Goal: Transaction & Acquisition: Book appointment/travel/reservation

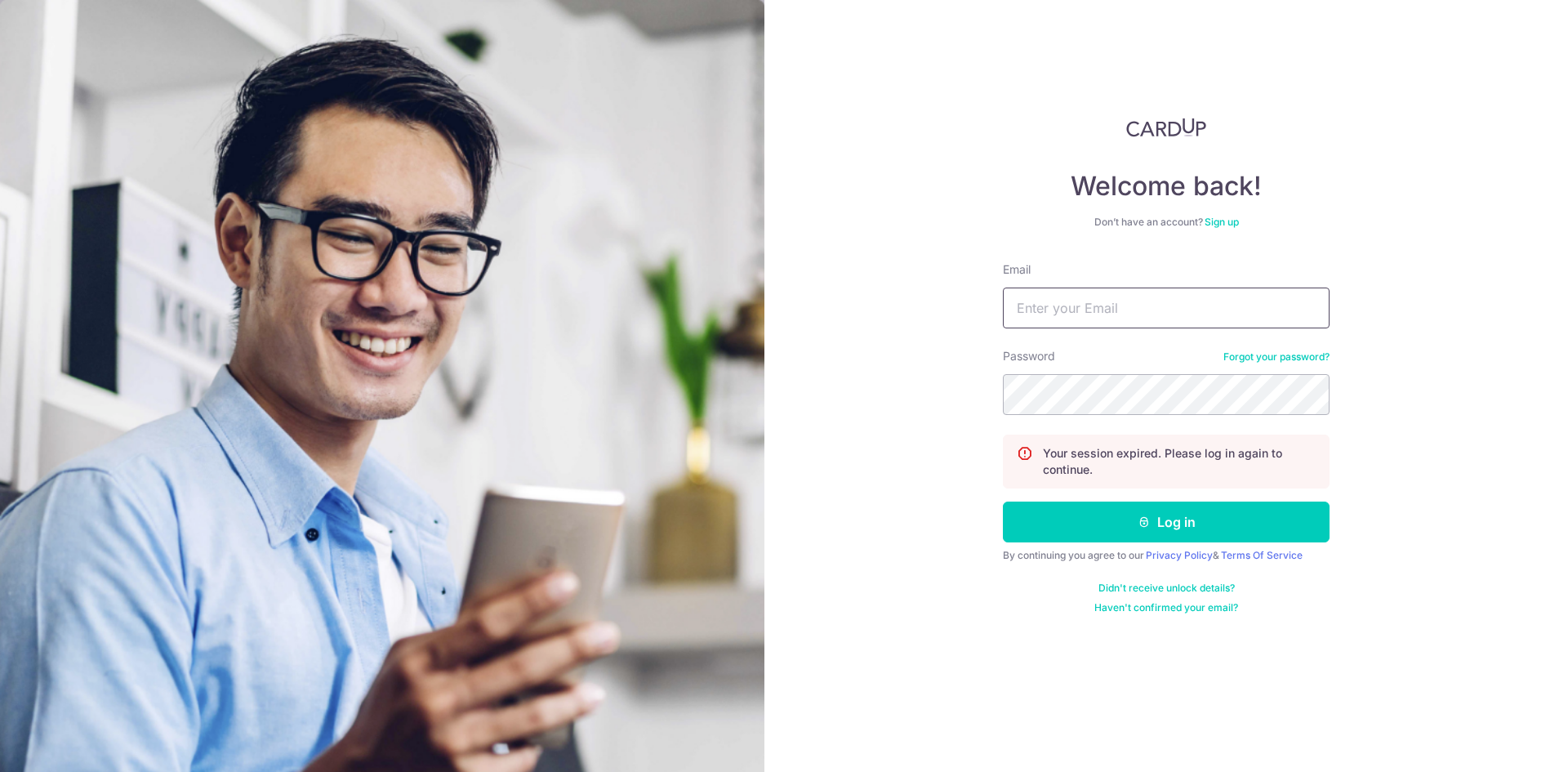
click at [1158, 298] on input "Email" at bounding box center [1166, 308] width 327 height 41
type input "[EMAIL_ADDRESS][DOMAIN_NAME]"
click at [1003, 501] on button "Log in" at bounding box center [1166, 522] width 327 height 41
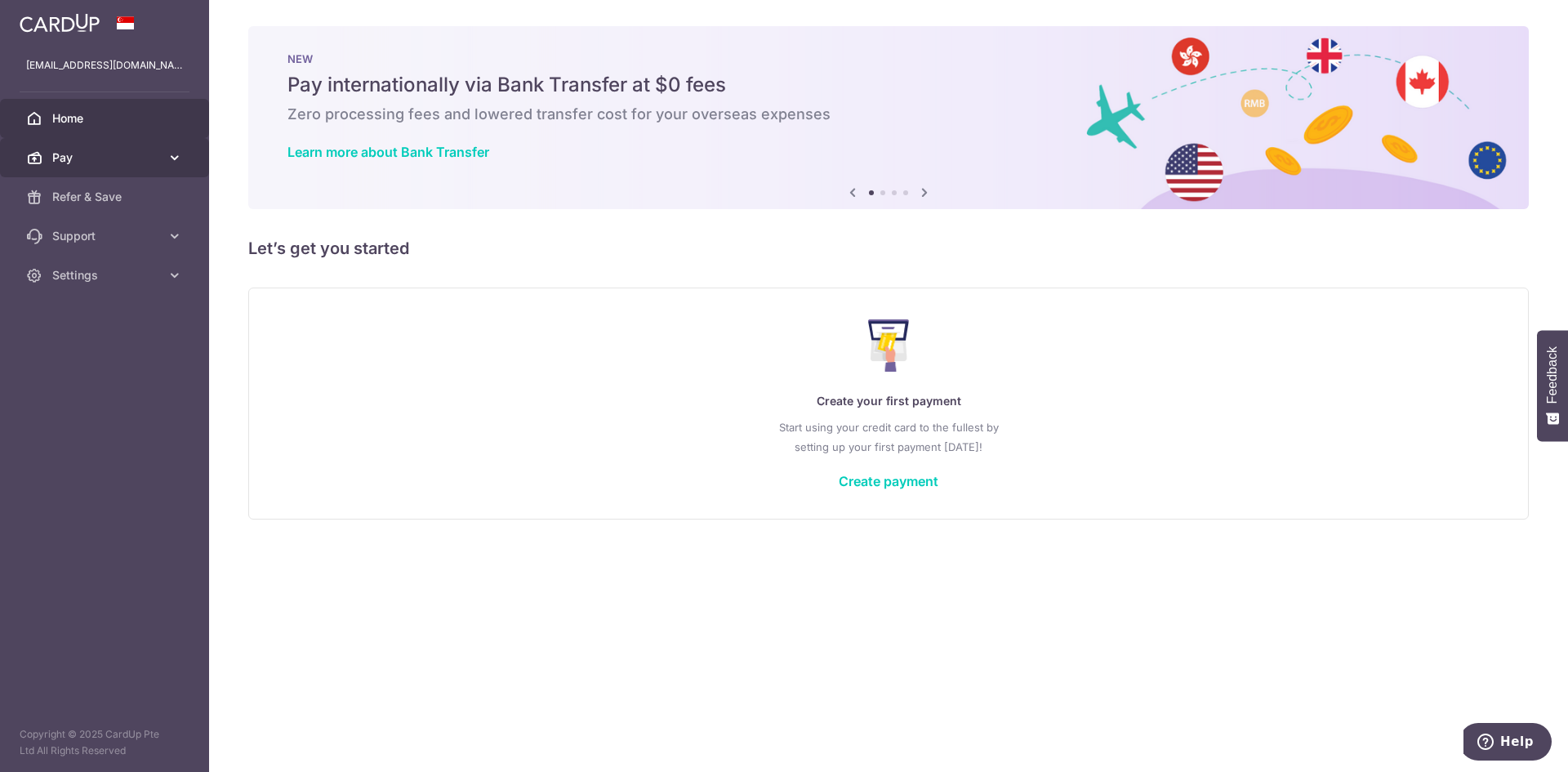
click at [166, 151] on icon at bounding box center [174, 157] width 16 height 16
click at [922, 472] on link "Create payment" at bounding box center [888, 480] width 100 height 16
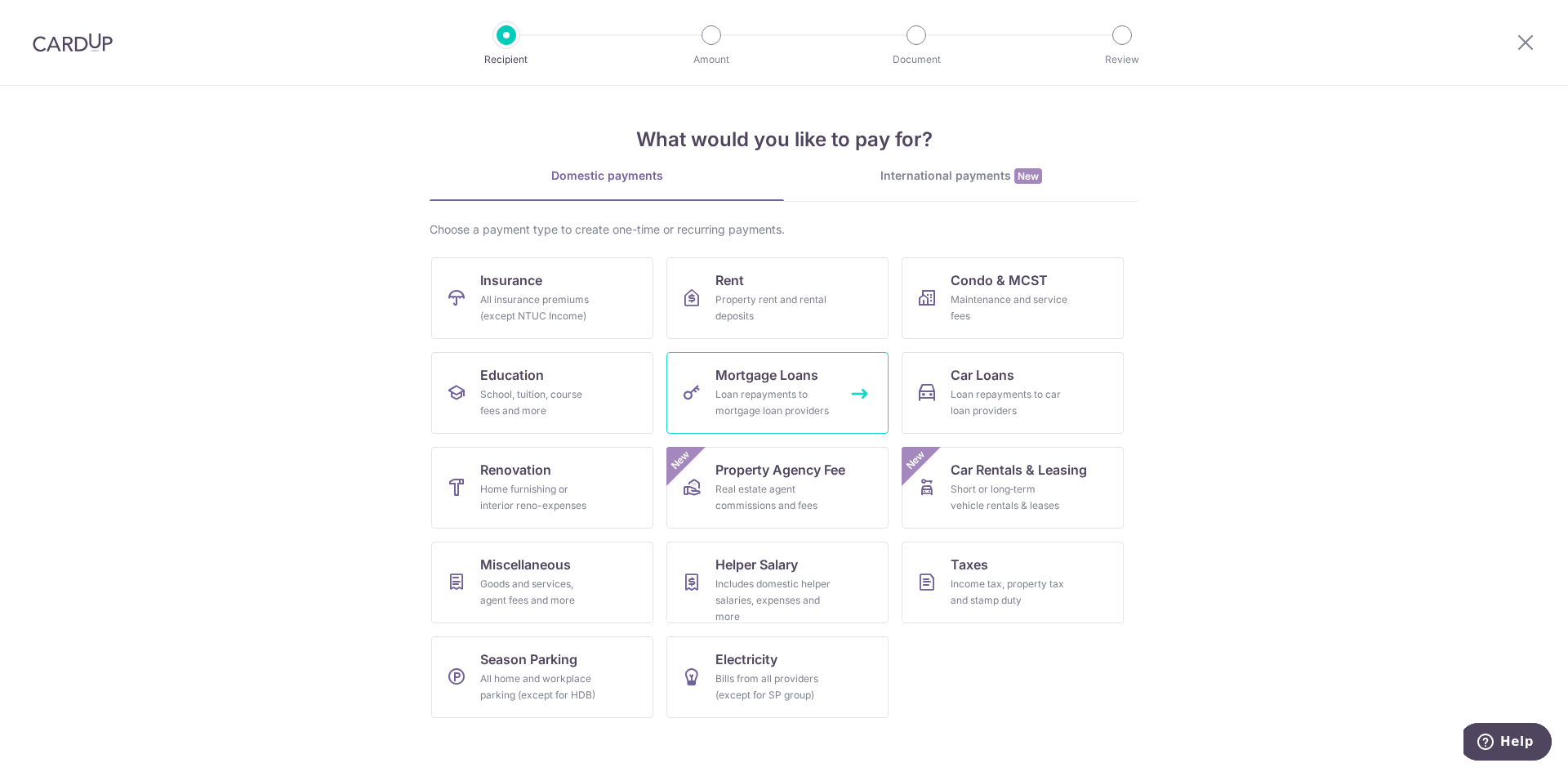
click at [827, 390] on div "Loan repayments to mortgage loan providers" at bounding box center [774, 403] width 118 height 33
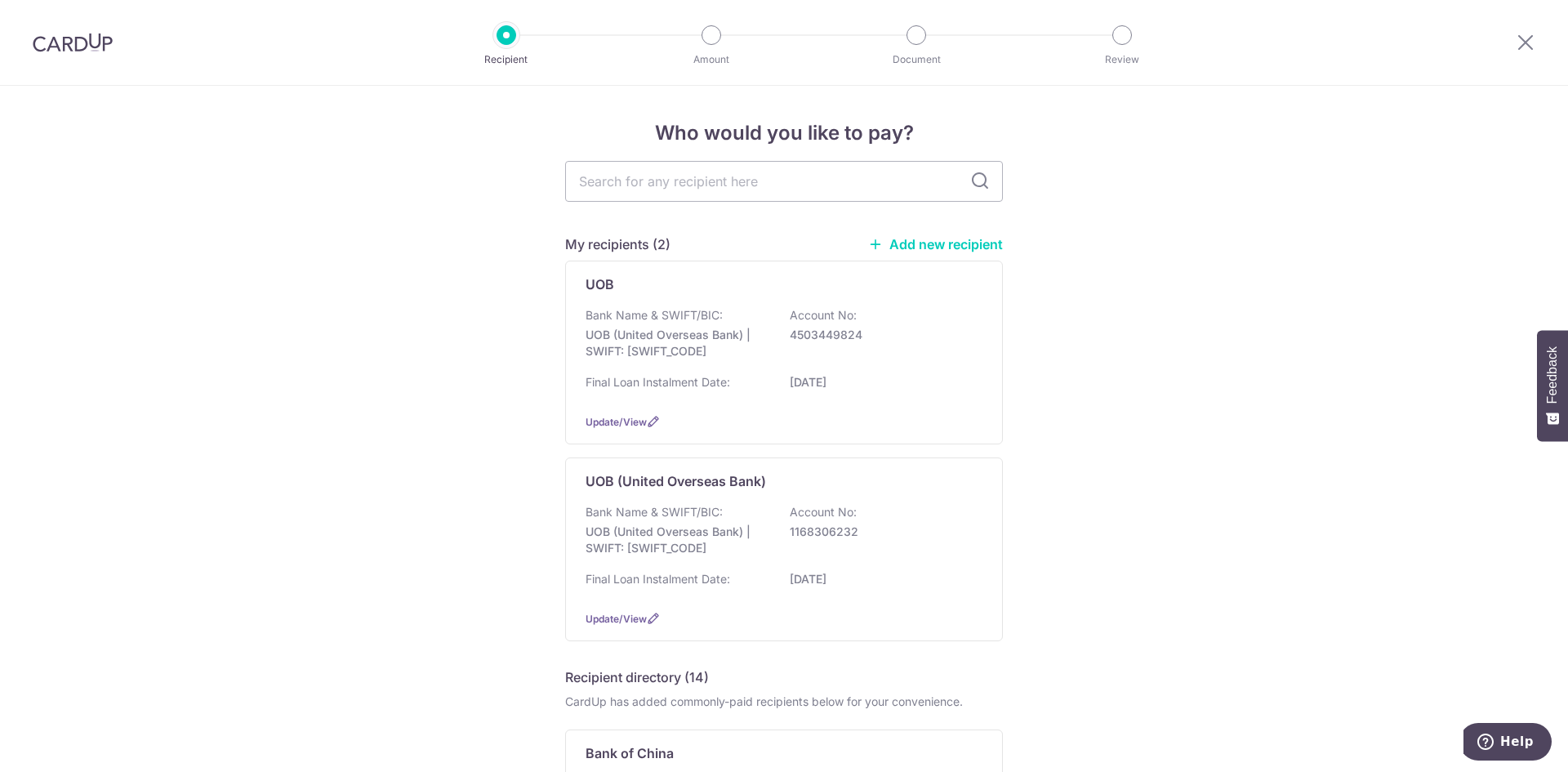
click at [468, 464] on div "Who would you like to pay? My recipients (2) Add new recipient UOB Bank Name & …" at bounding box center [784, 768] width 1568 height 1364
click at [477, 360] on div "Who would you like to pay? My recipients (2) Add new recipient UOB Bank Name & …" at bounding box center [784, 768] width 1568 height 1364
click at [417, 437] on div "Who would you like to pay? My recipients (2) Add new recipient UOB Bank Name & …" at bounding box center [784, 768] width 1568 height 1364
click at [364, 464] on div "Who would you like to pay? My recipients (2) Add new recipient UOB Bank Name & …" at bounding box center [784, 768] width 1568 height 1364
click at [771, 351] on div "Bank Name & SWIFT/BIC: UOB (United Overseas Bank) | SWIFT: UOVBSGSGXXX Account …" at bounding box center [784, 337] width 397 height 61
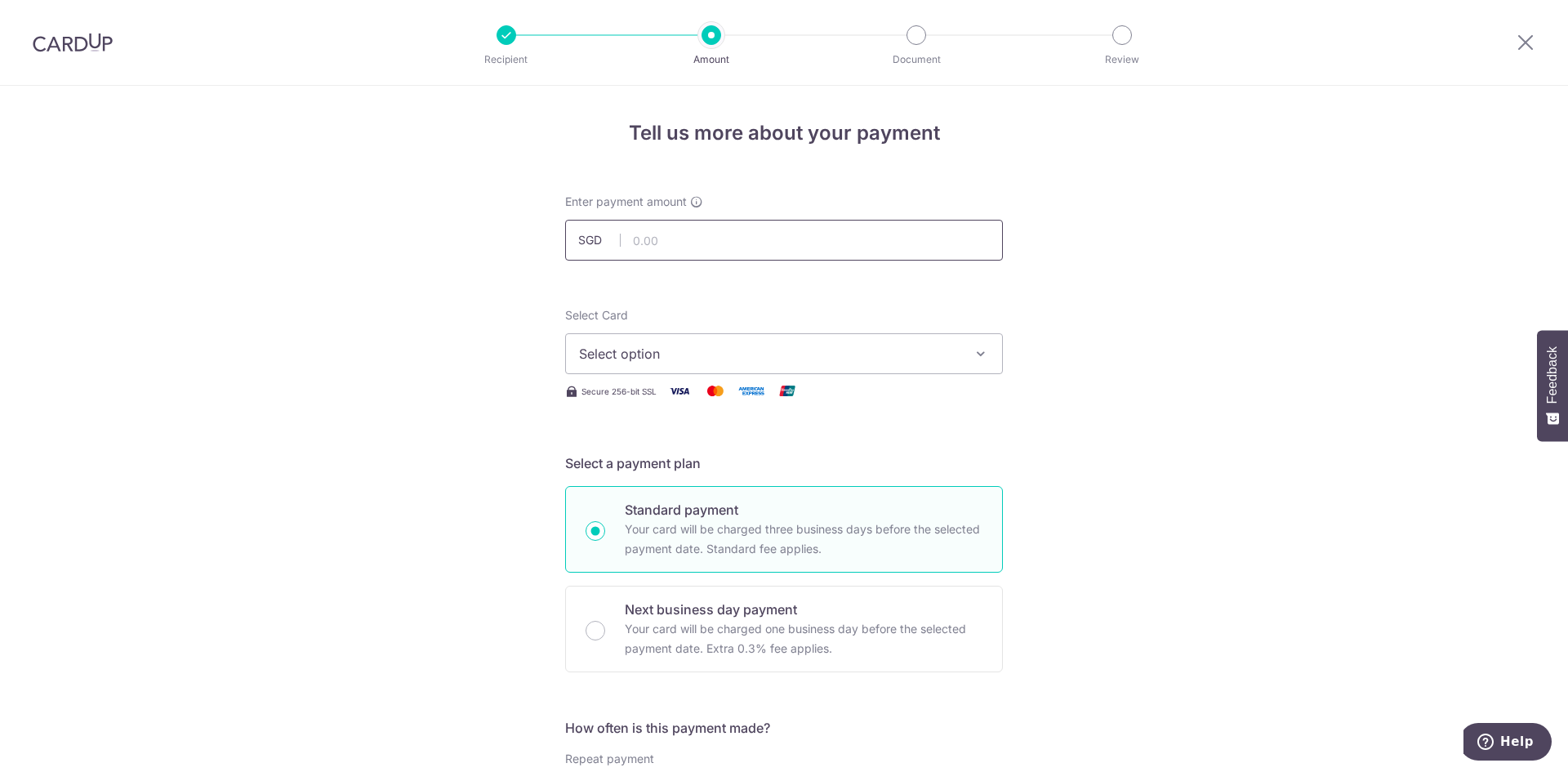
drag, startPoint x: 0, startPoint y: 0, endPoint x: 756, endPoint y: 238, distance: 792.6
click at [756, 238] on input "text" at bounding box center [784, 240] width 438 height 41
click at [703, 242] on input "text" at bounding box center [784, 240] width 438 height 41
type input "1,001.00"
click at [672, 361] on span "Select option" at bounding box center [769, 354] width 381 height 19
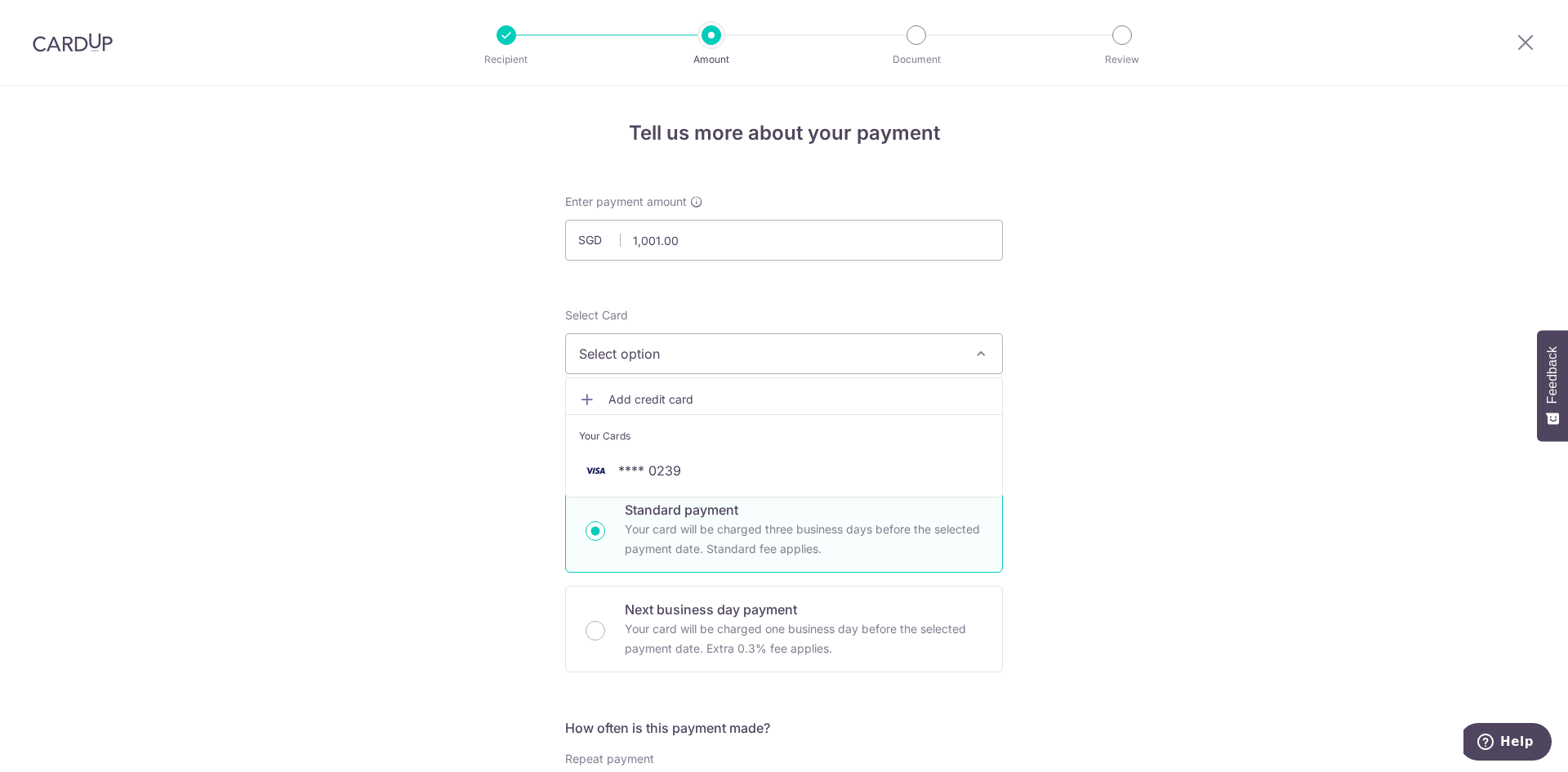
click at [661, 404] on span "Add credit card" at bounding box center [799, 399] width 381 height 16
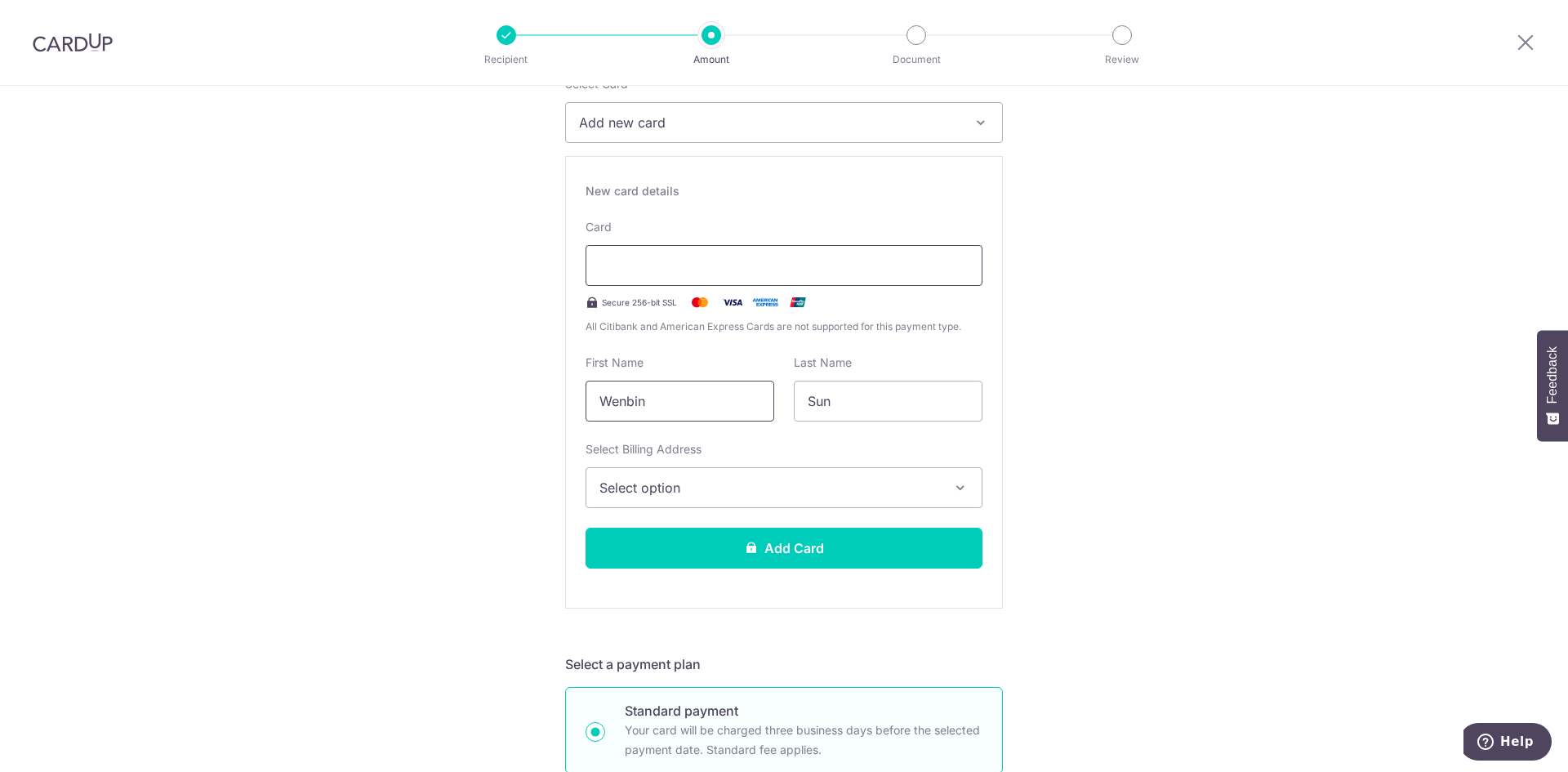
scroll to position [232, 0]
click at [739, 472] on button "Select option" at bounding box center [784, 487] width 397 height 41
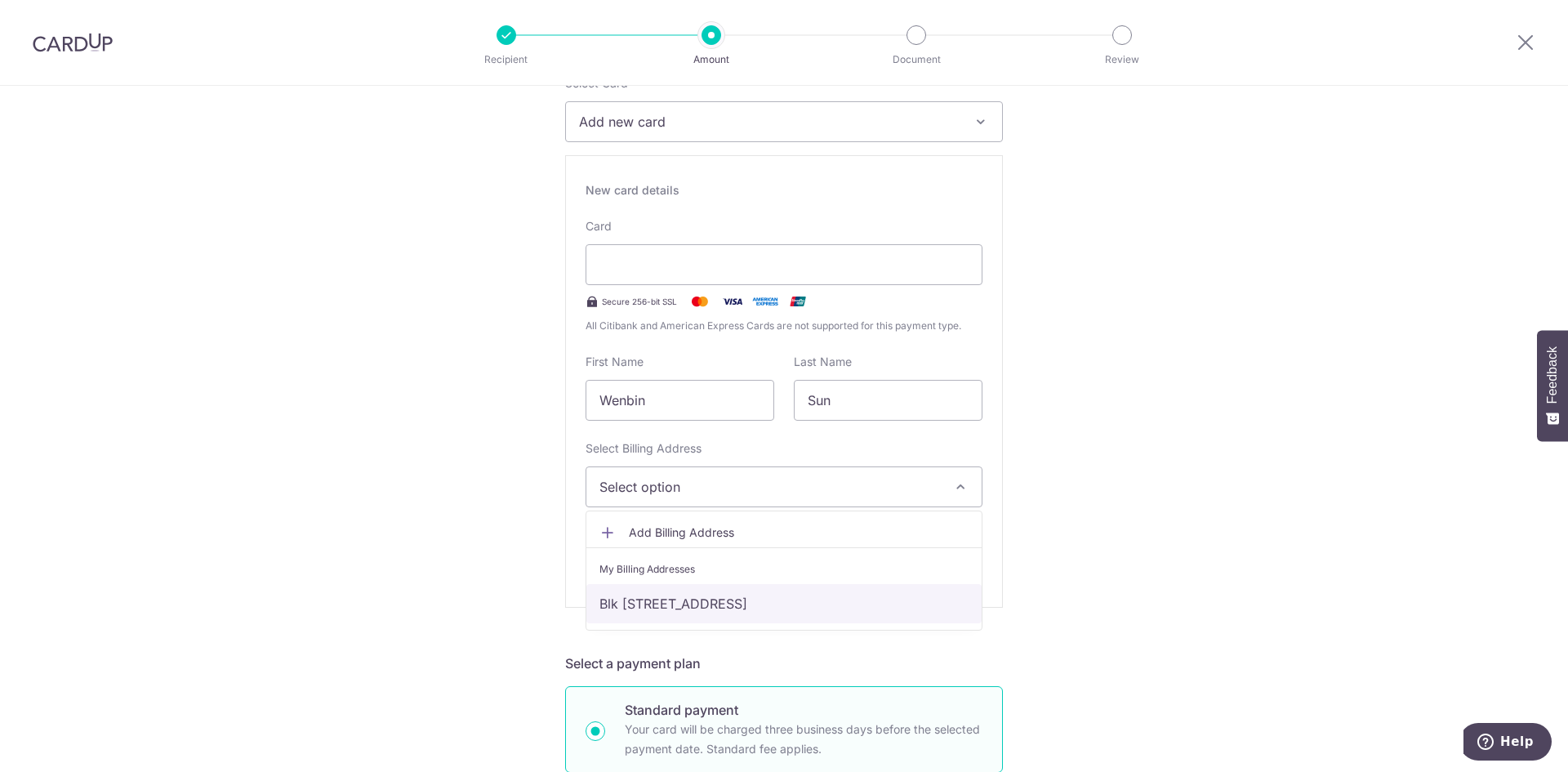
click at [745, 615] on link "Blk [STREET_ADDRESS]" at bounding box center [784, 603] width 395 height 40
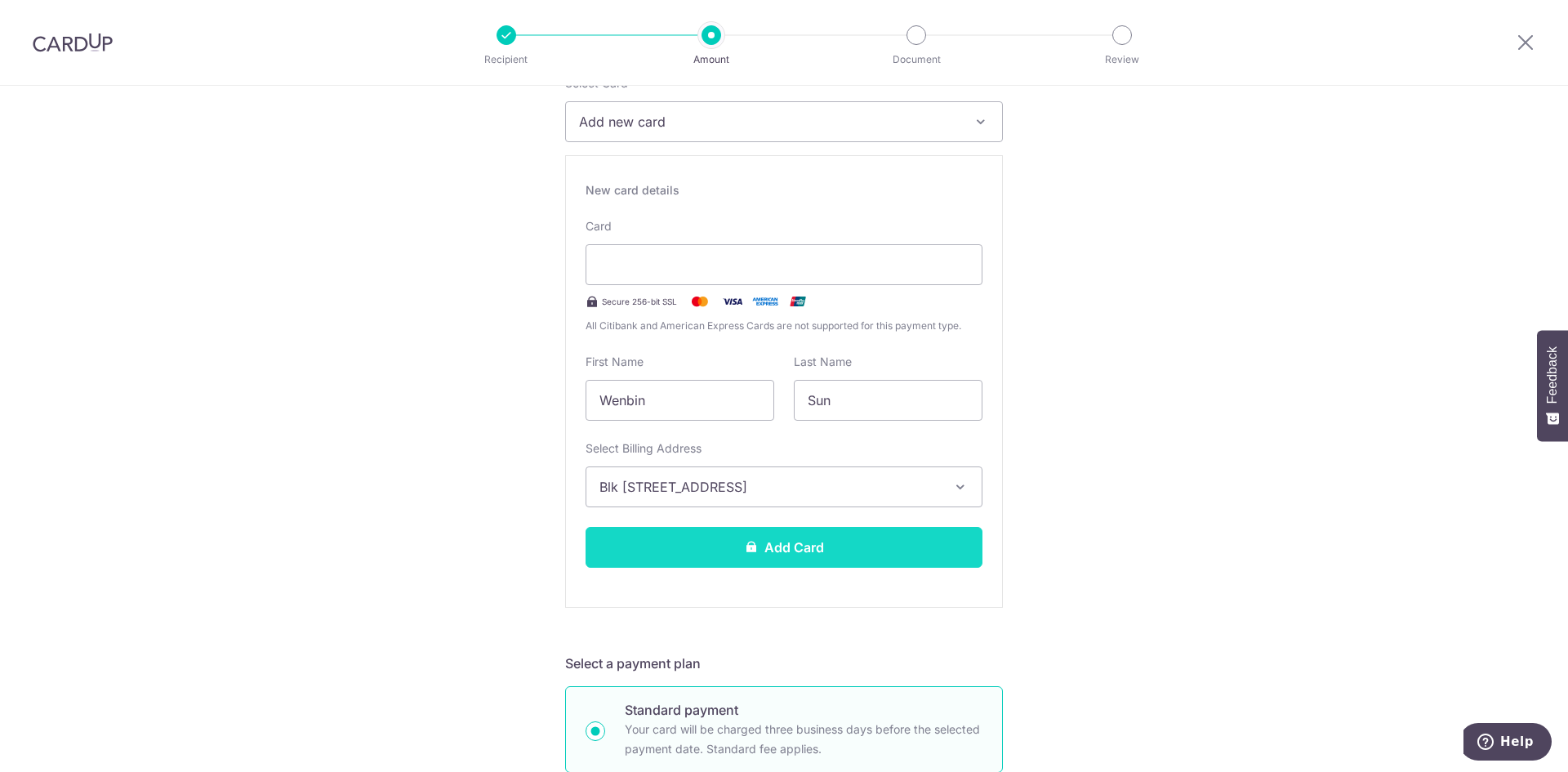
click at [741, 535] on button "Add Card" at bounding box center [784, 547] width 397 height 41
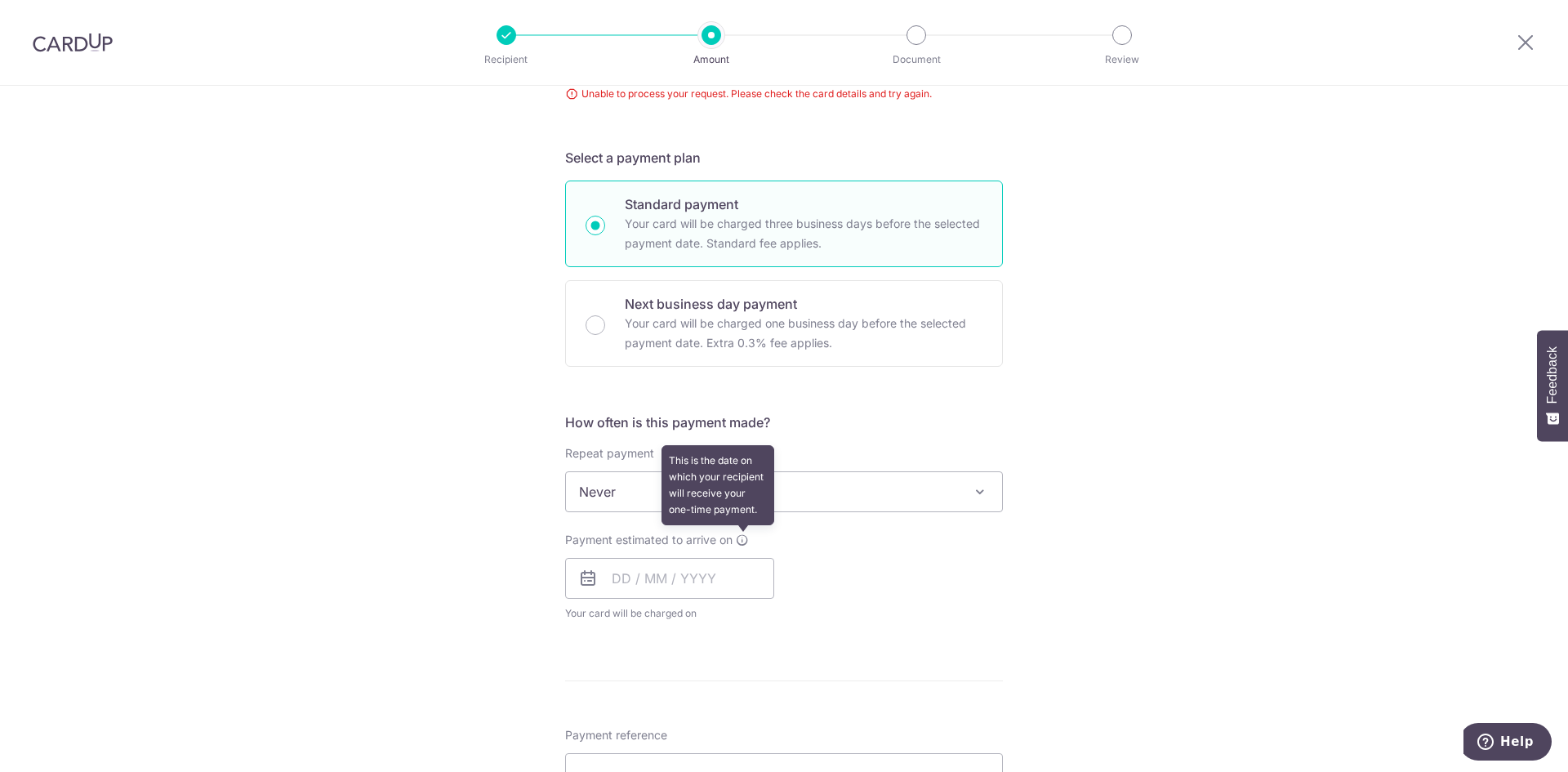
scroll to position [72, 0]
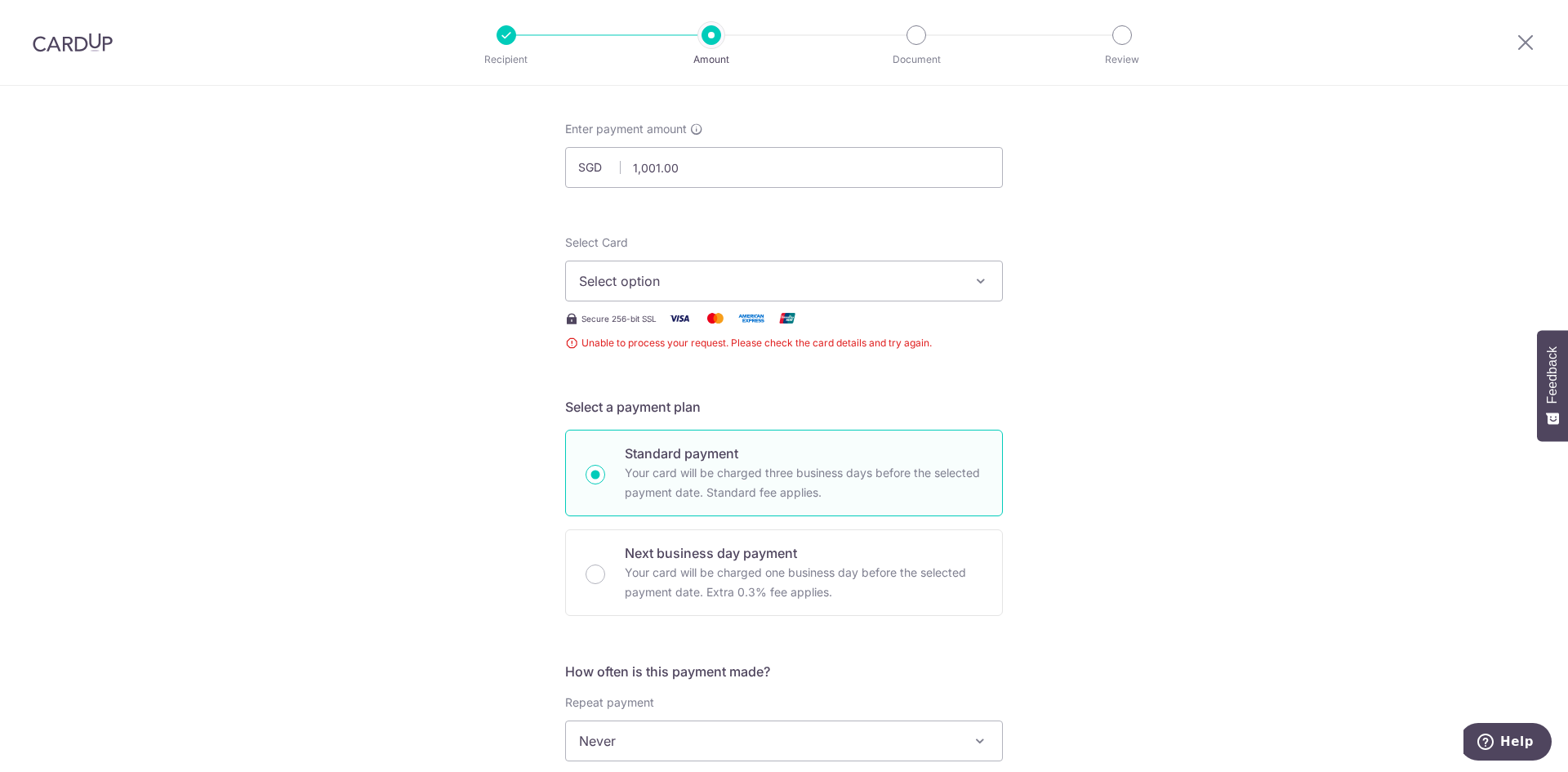
click at [722, 297] on button "Select option" at bounding box center [784, 281] width 438 height 41
click at [704, 334] on span "Add credit card" at bounding box center [799, 327] width 381 height 16
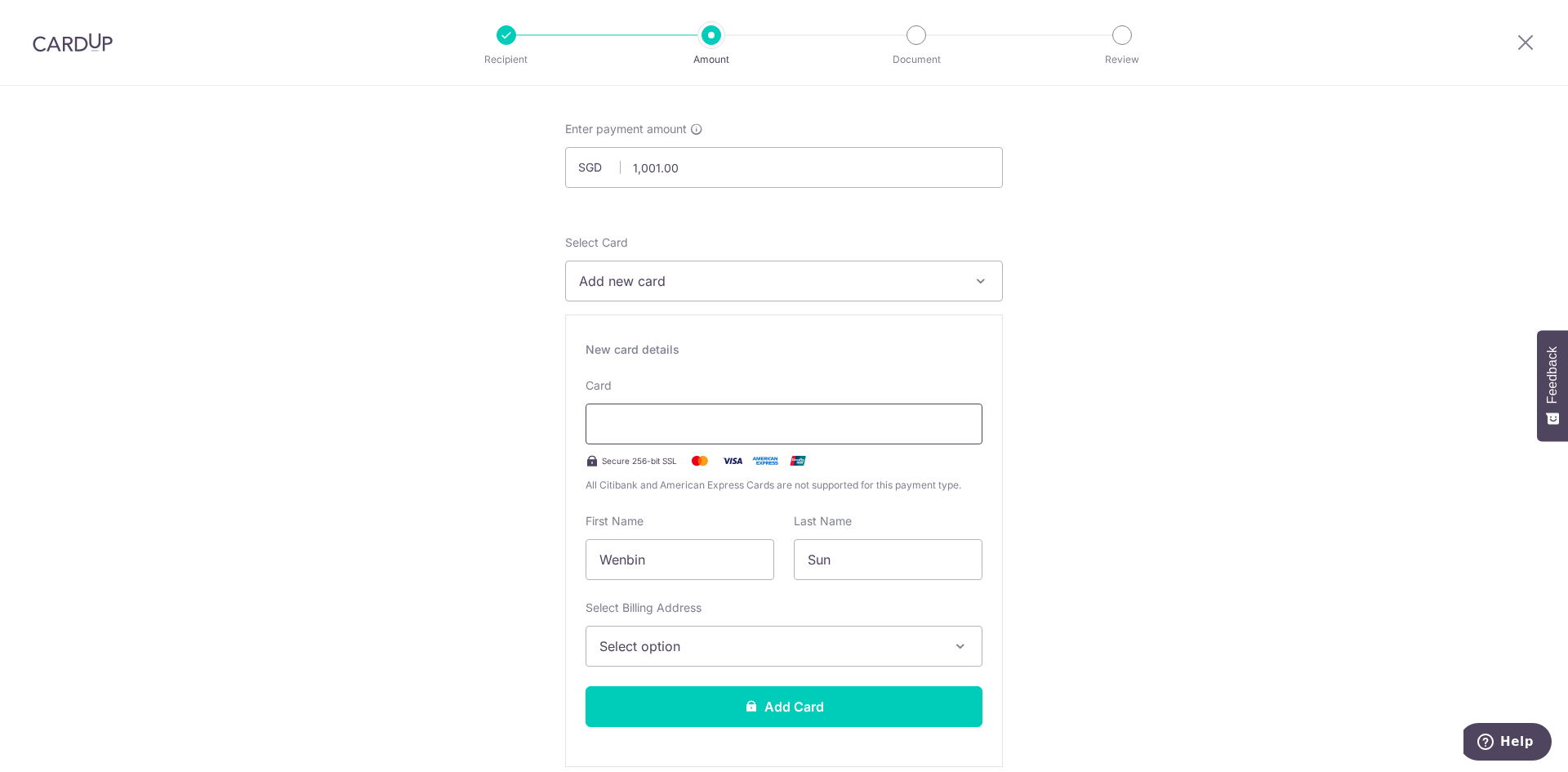
click at [277, 3] on div "Recipient Amount Document Review Tell us more about your payment Enter payment …" at bounding box center [784, 386] width 1568 height 772
click at [834, 646] on span "Select option" at bounding box center [769, 645] width 340 height 19
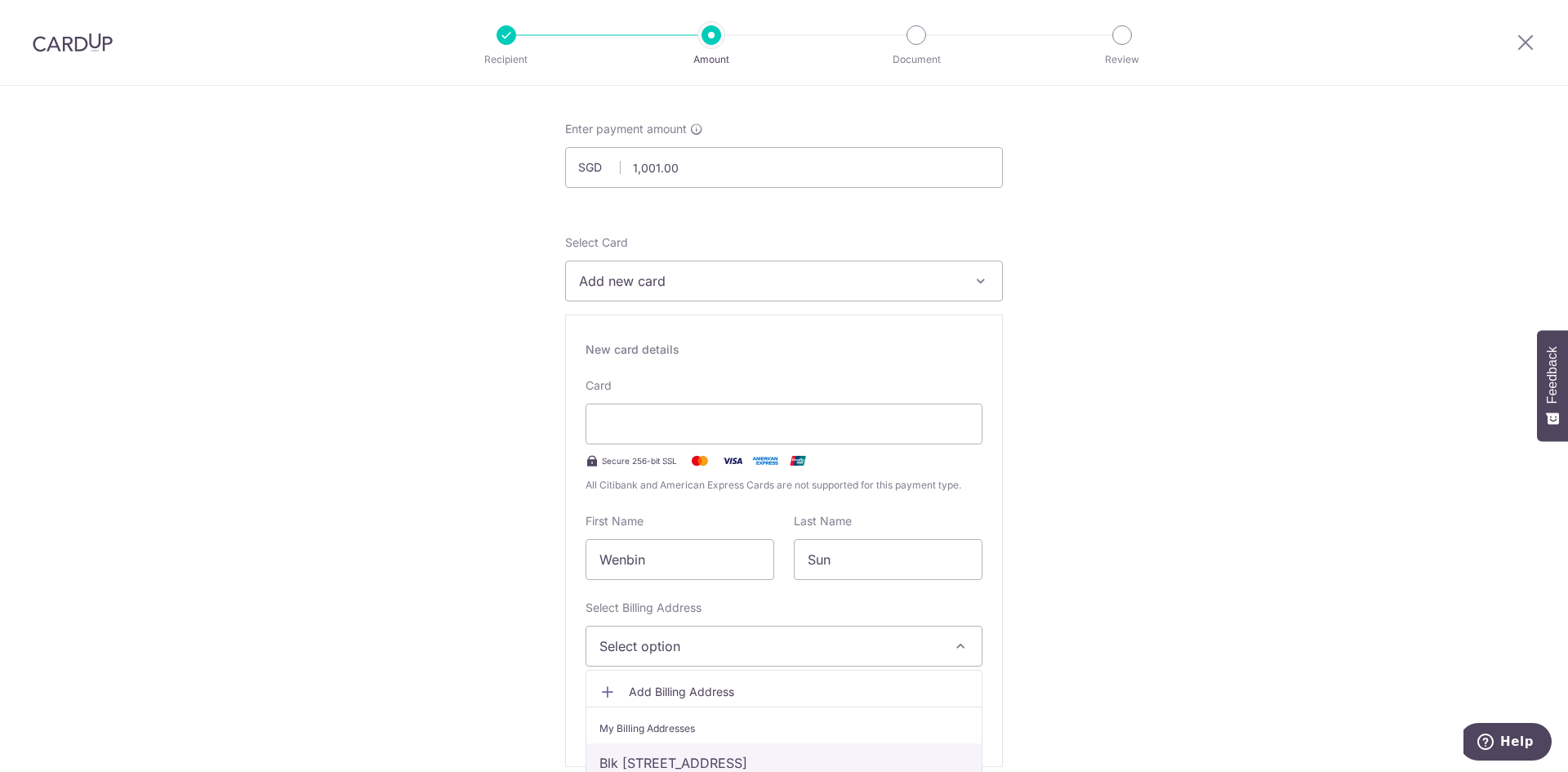
click at [852, 747] on link "Blk [STREET_ADDRESS]" at bounding box center [784, 762] width 395 height 40
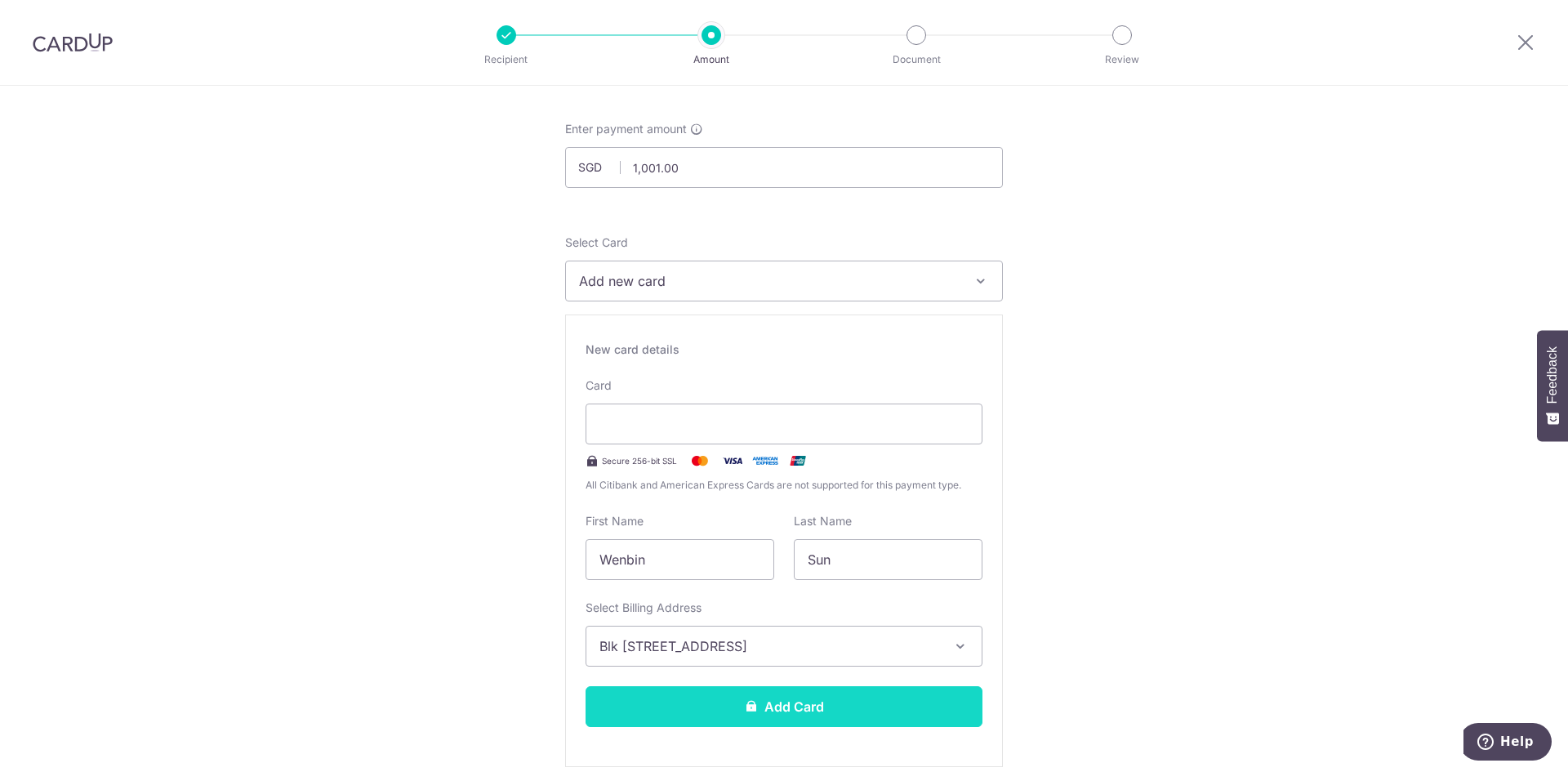
click at [845, 703] on button "Add Card" at bounding box center [784, 706] width 397 height 41
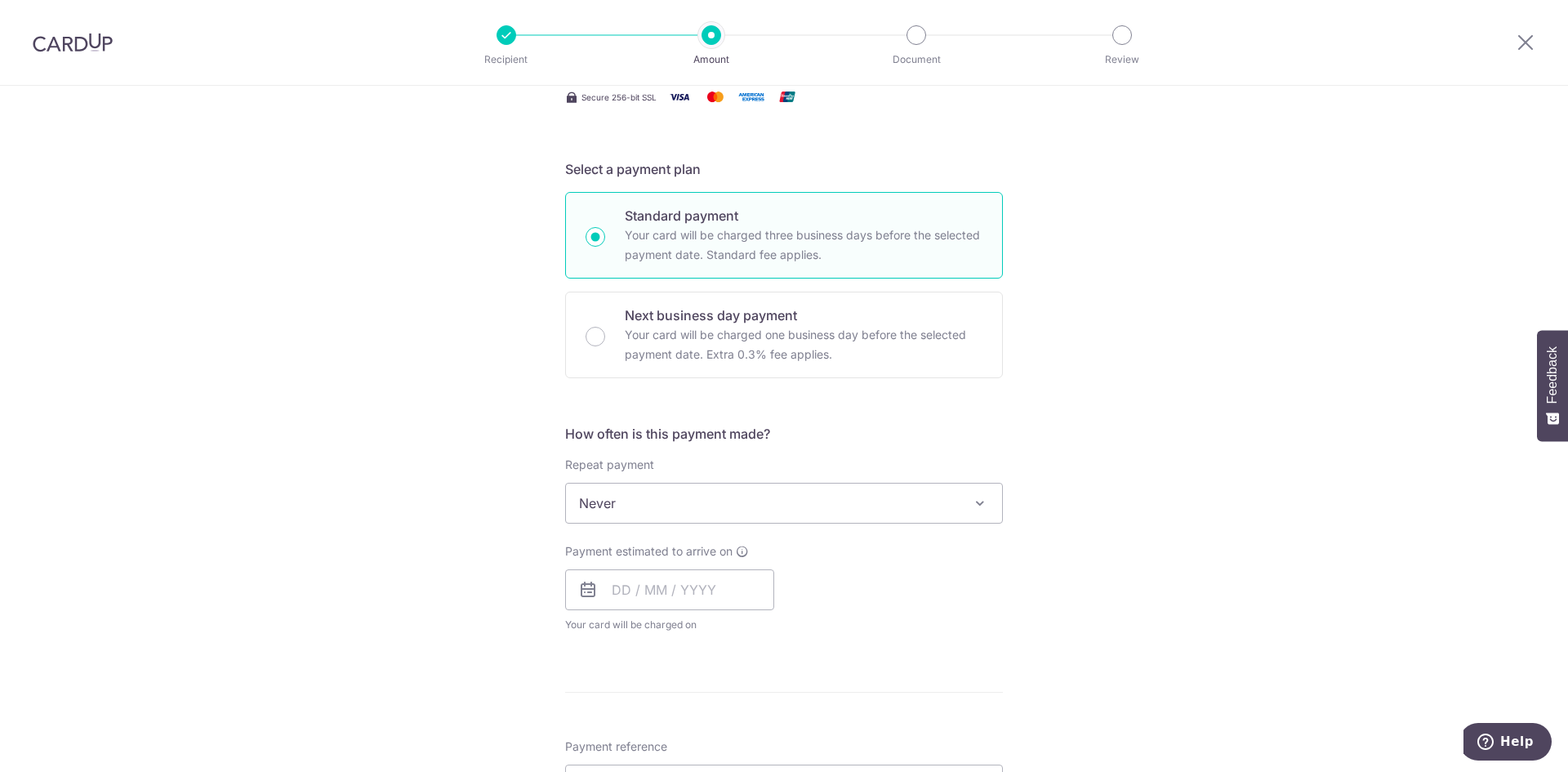
scroll to position [301, 0]
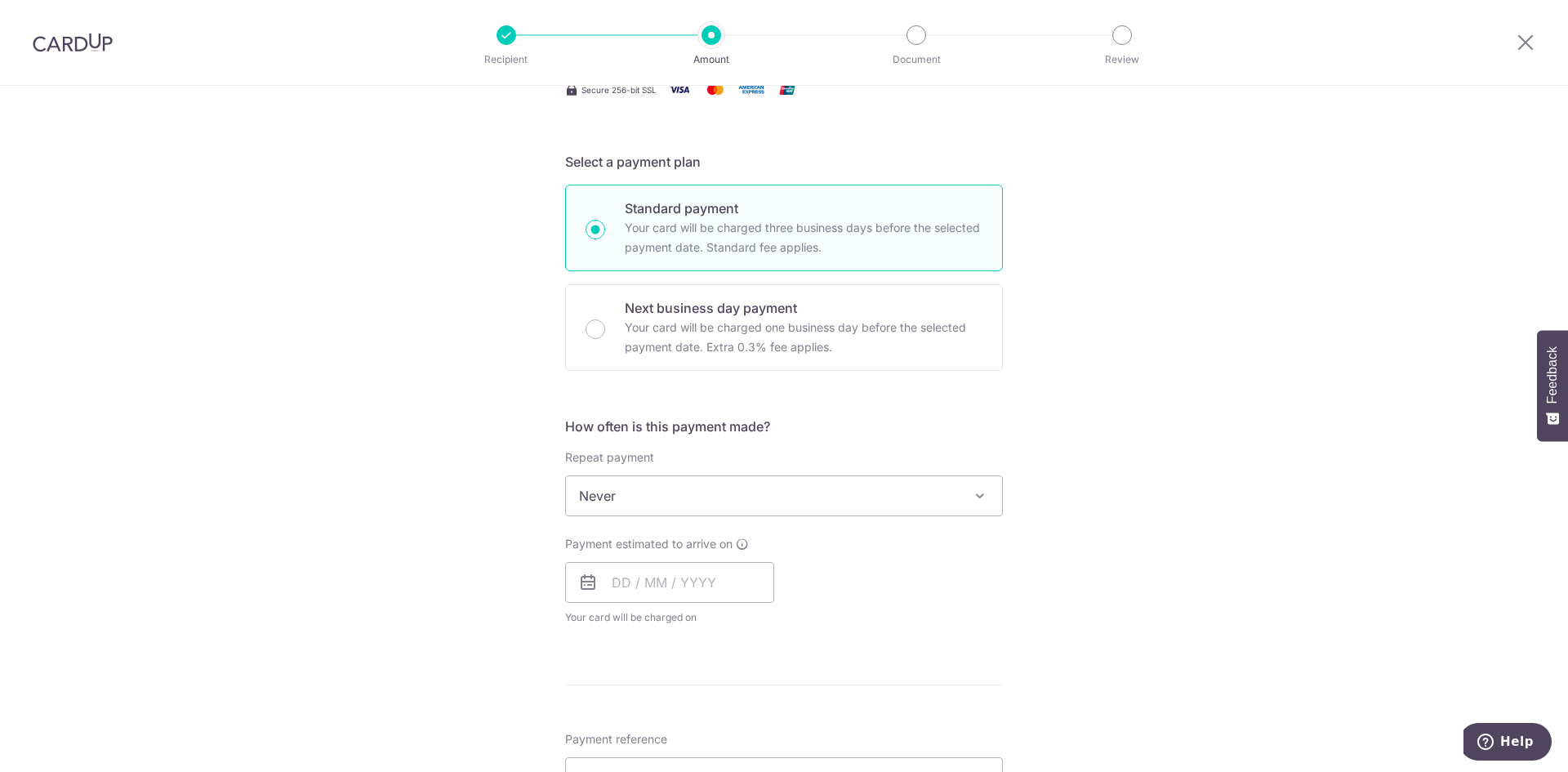
click at [895, 477] on span "Never" at bounding box center [784, 496] width 436 height 40
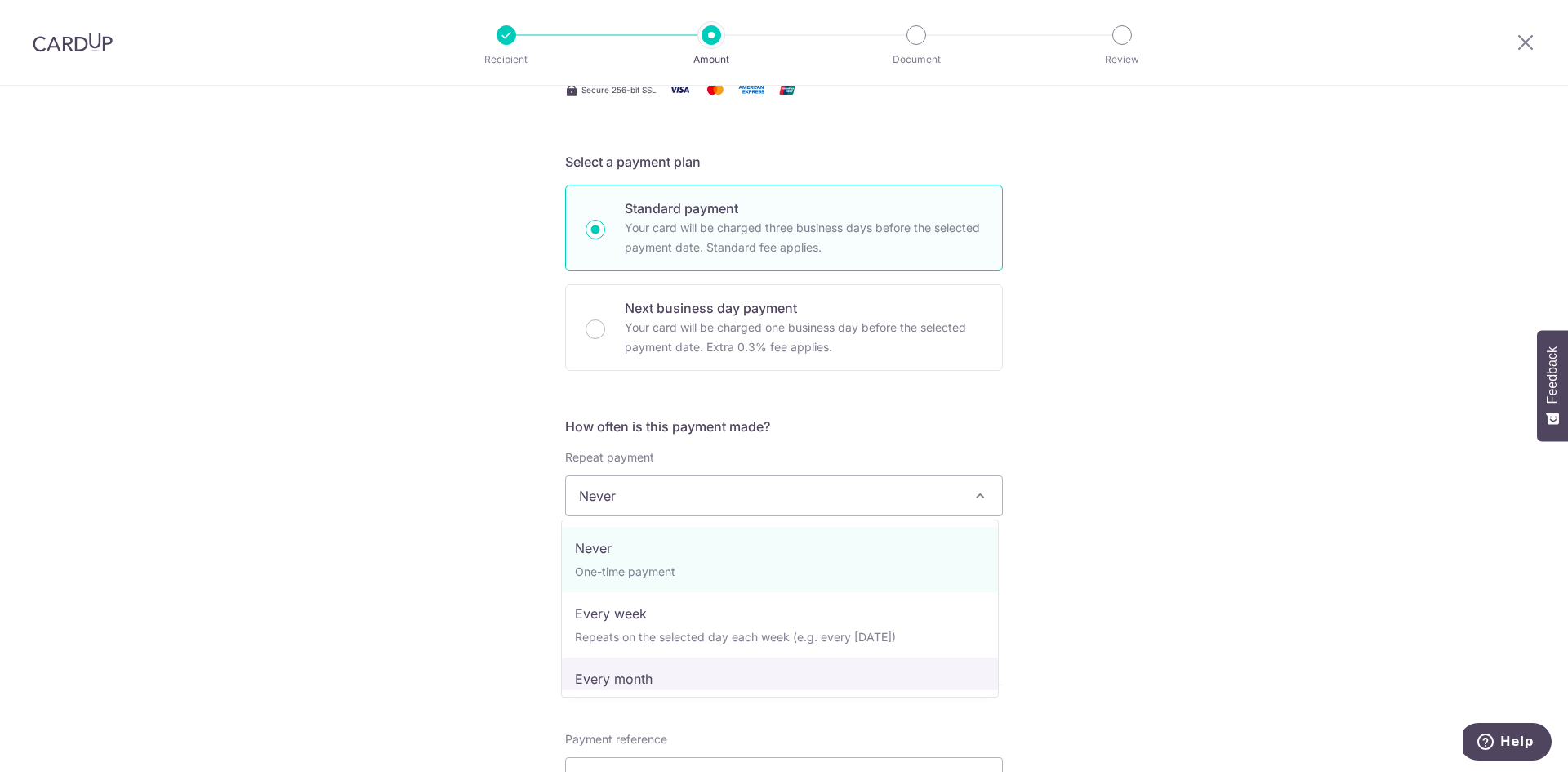
select select "3"
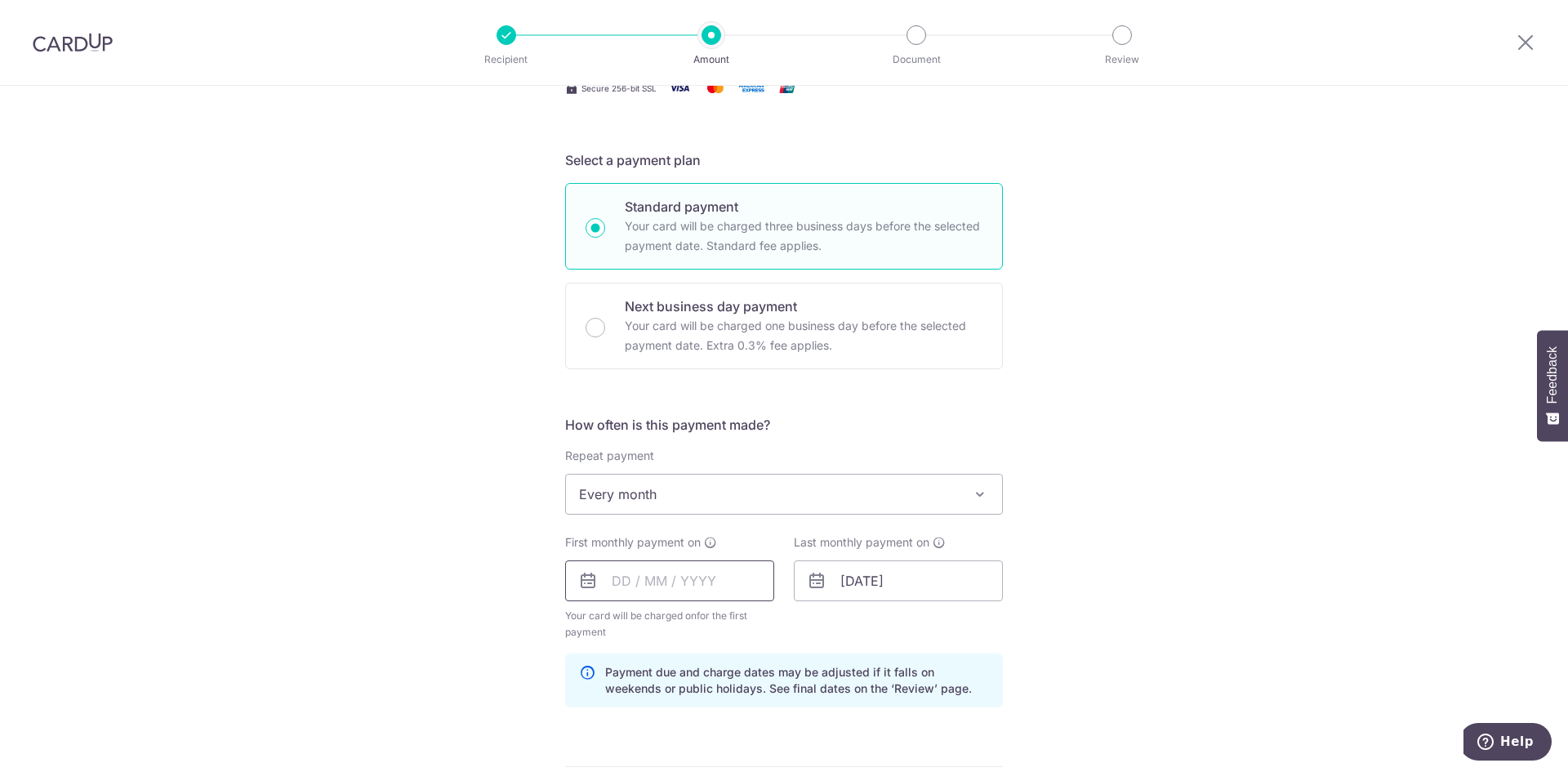
scroll to position [360, 0]
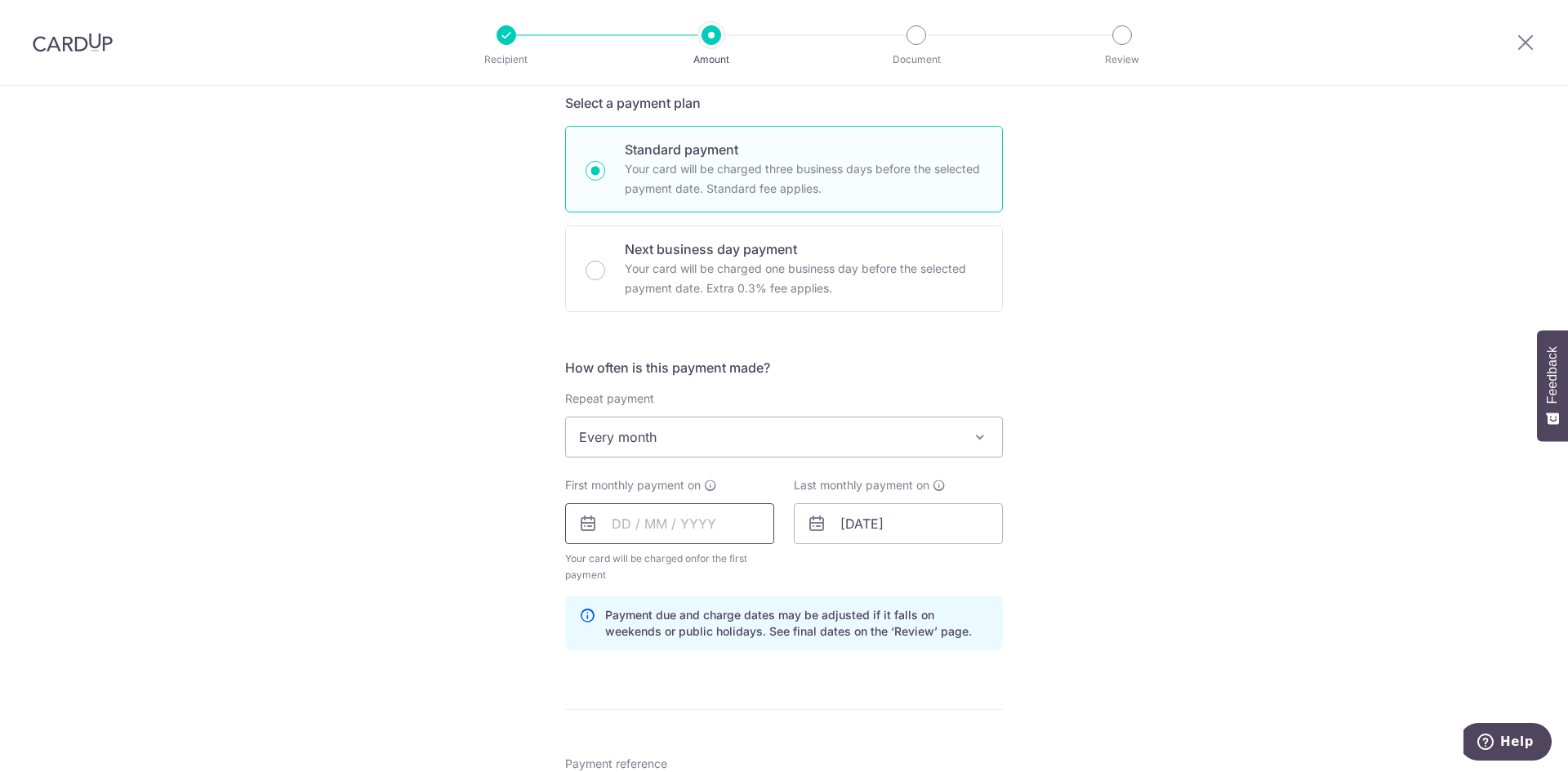
click at [610, 535] on input "text" at bounding box center [670, 524] width 209 height 41
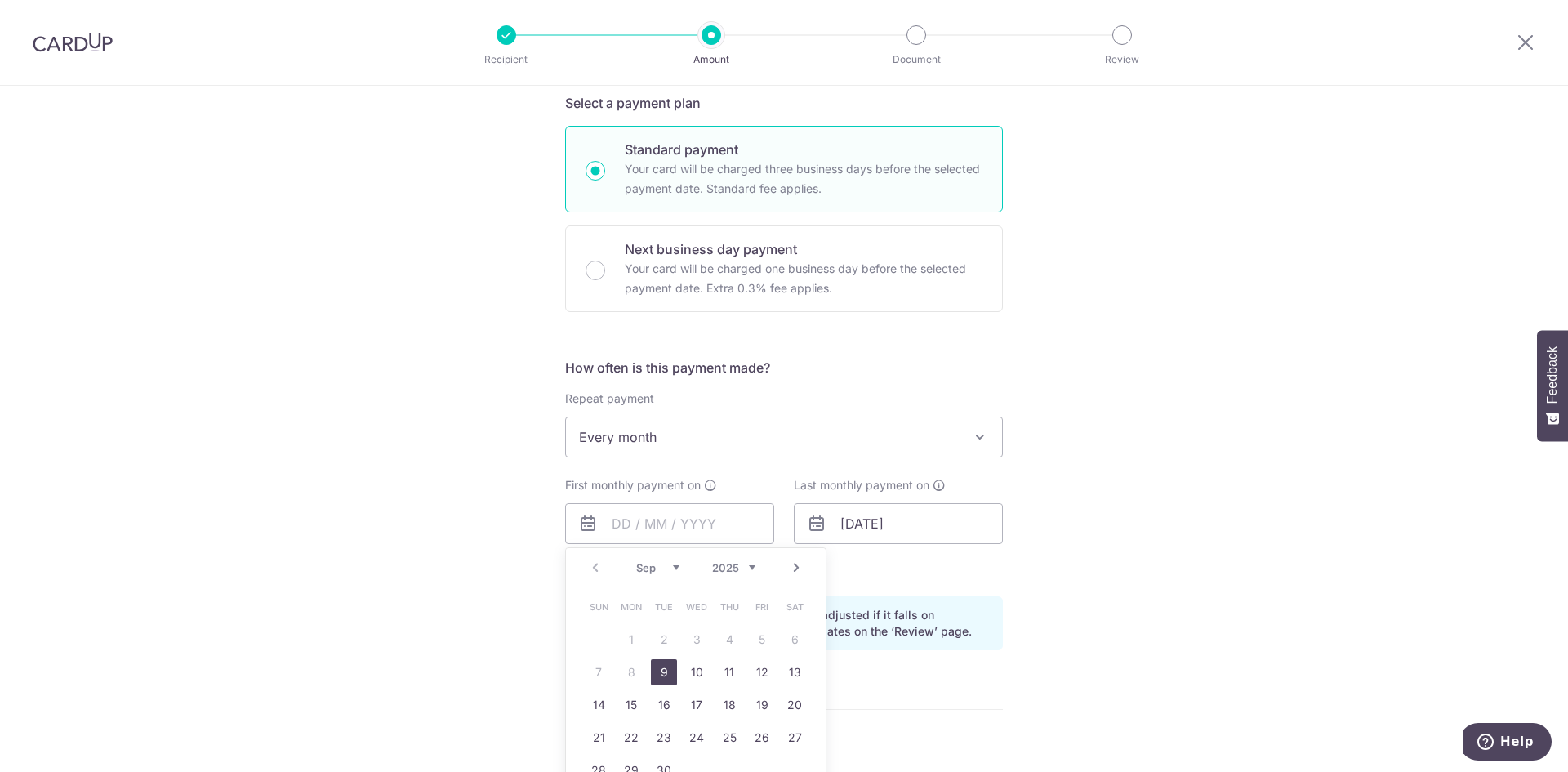
click at [663, 564] on select "Sep Oct Nov Dec" at bounding box center [657, 568] width 43 height 14
click at [694, 630] on link "1" at bounding box center [696, 639] width 26 height 26
type input "[DATE]"
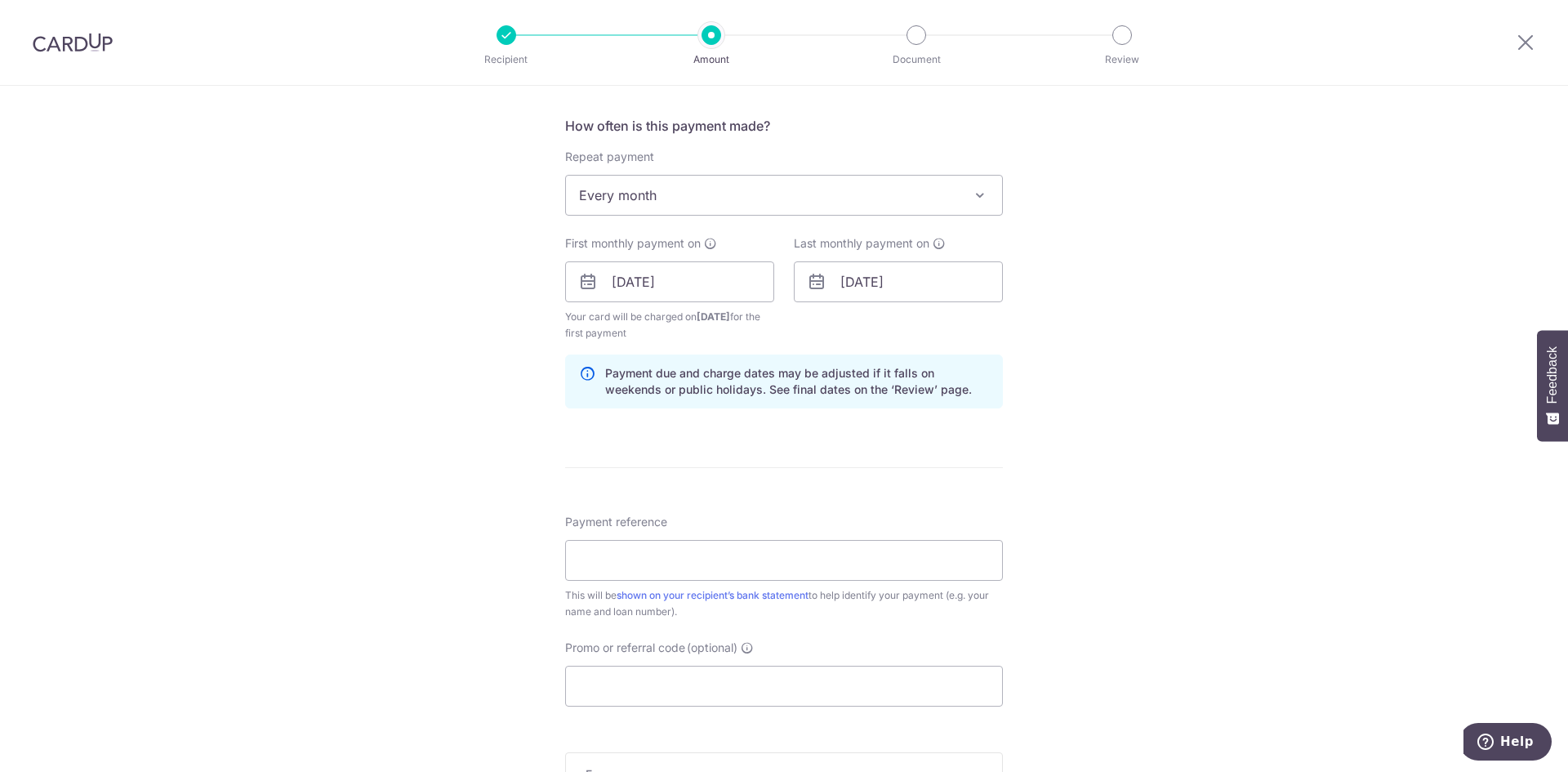
scroll to position [602, 0]
click at [872, 566] on input "Payment reference" at bounding box center [784, 560] width 438 height 41
type input "[PERSON_NAME] LOAN"
click at [760, 685] on input "Promo or referral code (optional)" at bounding box center [784, 686] width 438 height 41
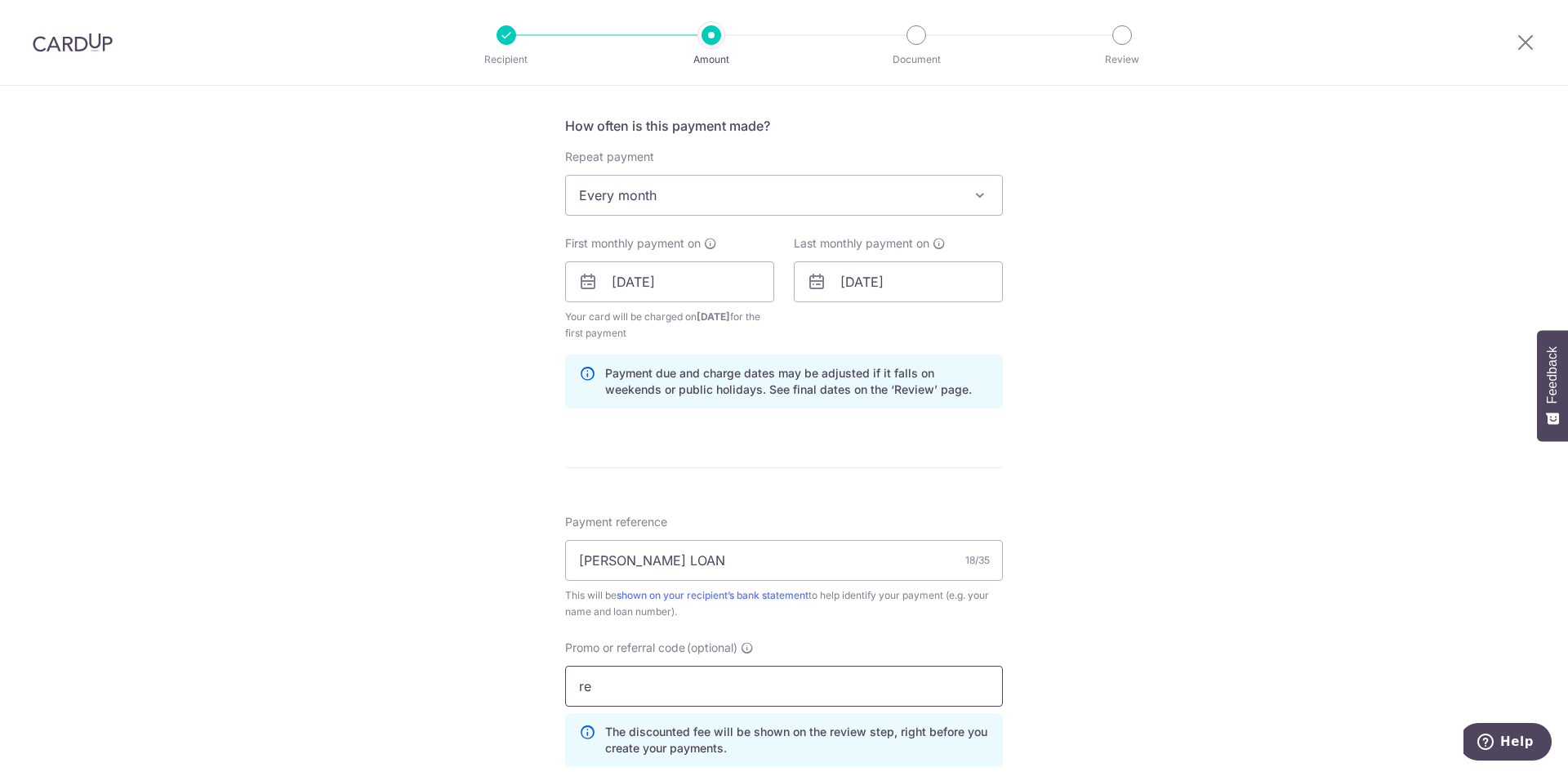
type input "r"
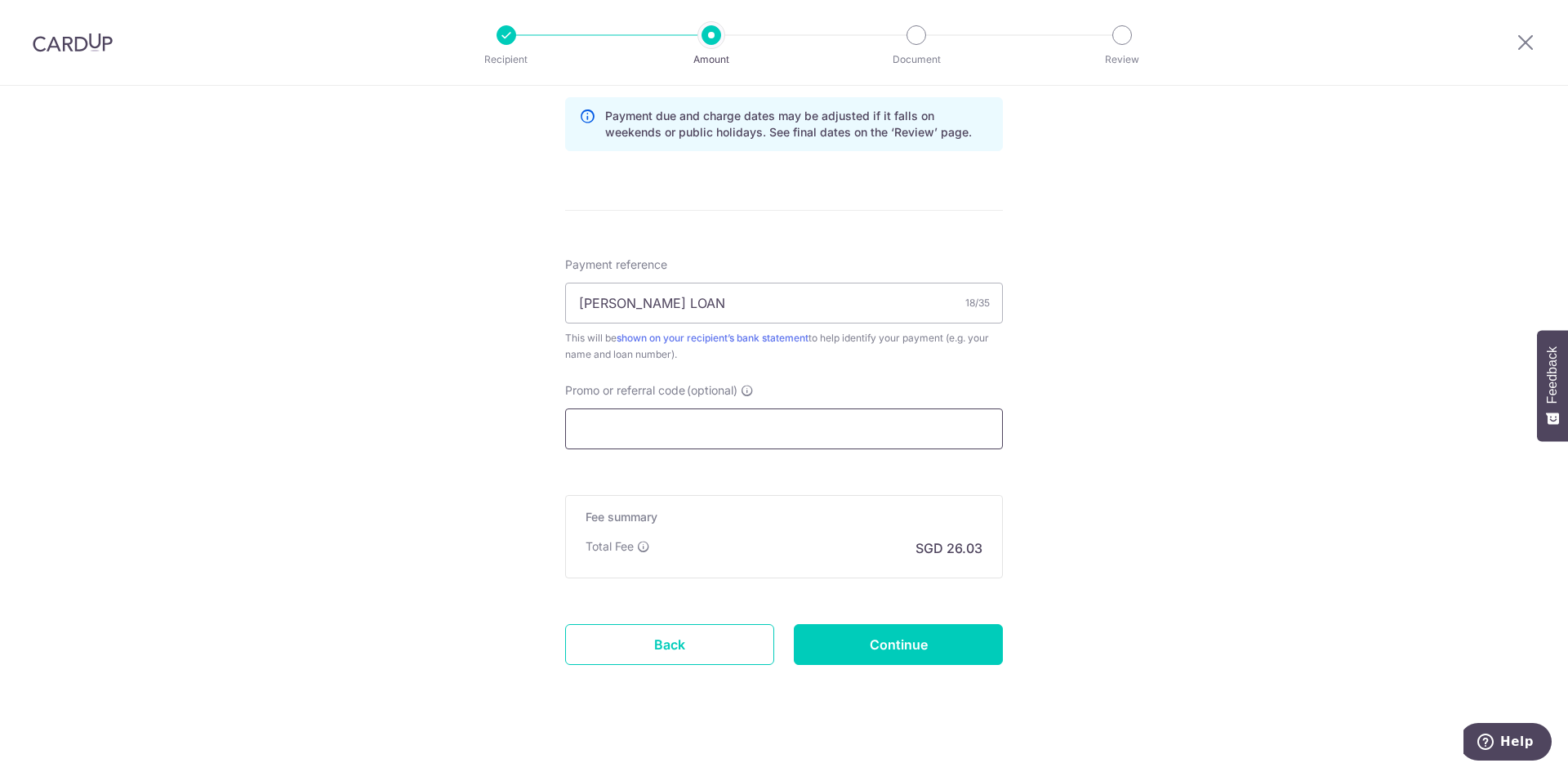
scroll to position [874, 0]
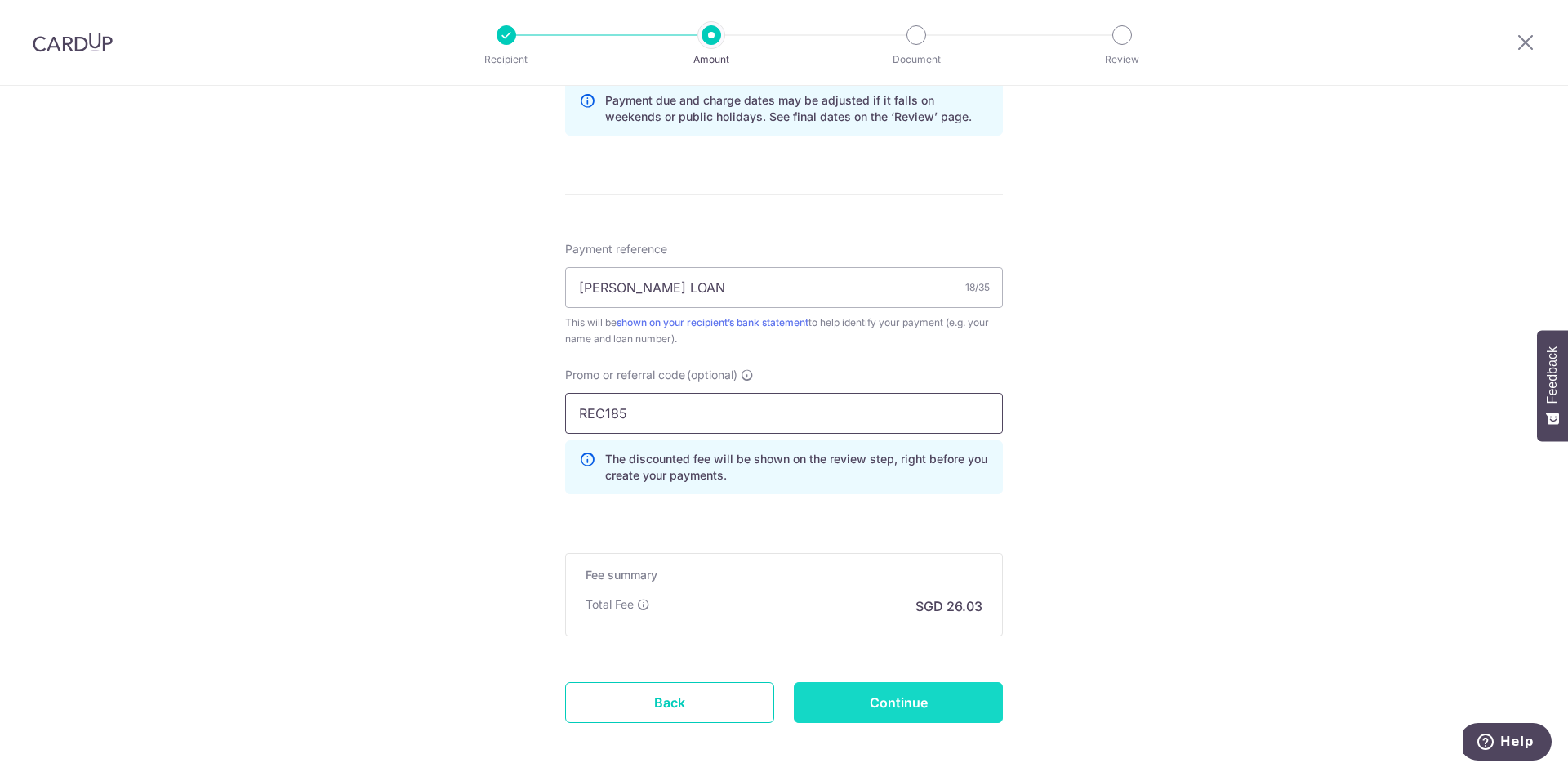
type input "REC185"
click at [857, 703] on input "Continue" at bounding box center [898, 702] width 209 height 41
type input "Create Schedule"
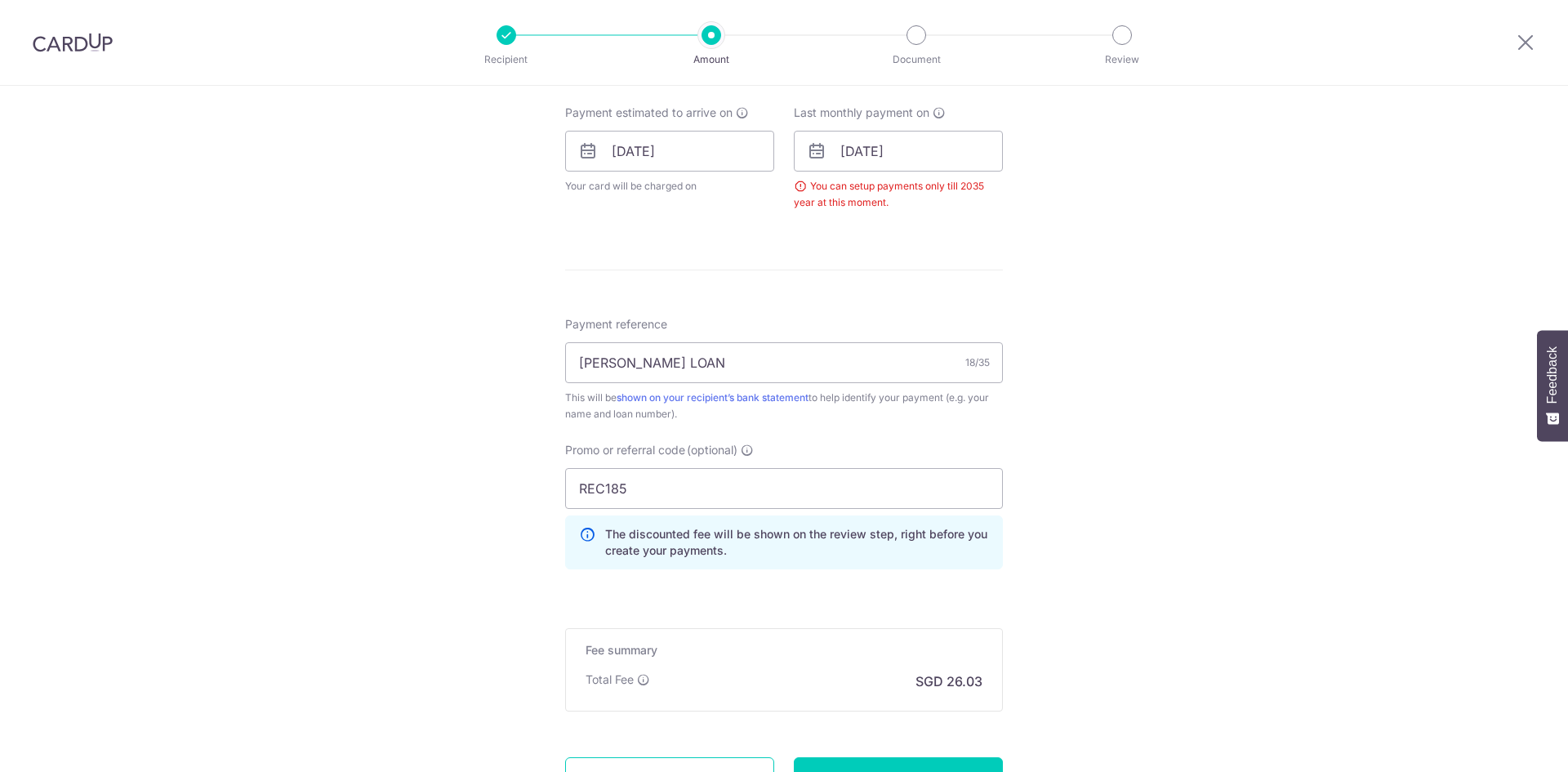
scroll to position [725, 0]
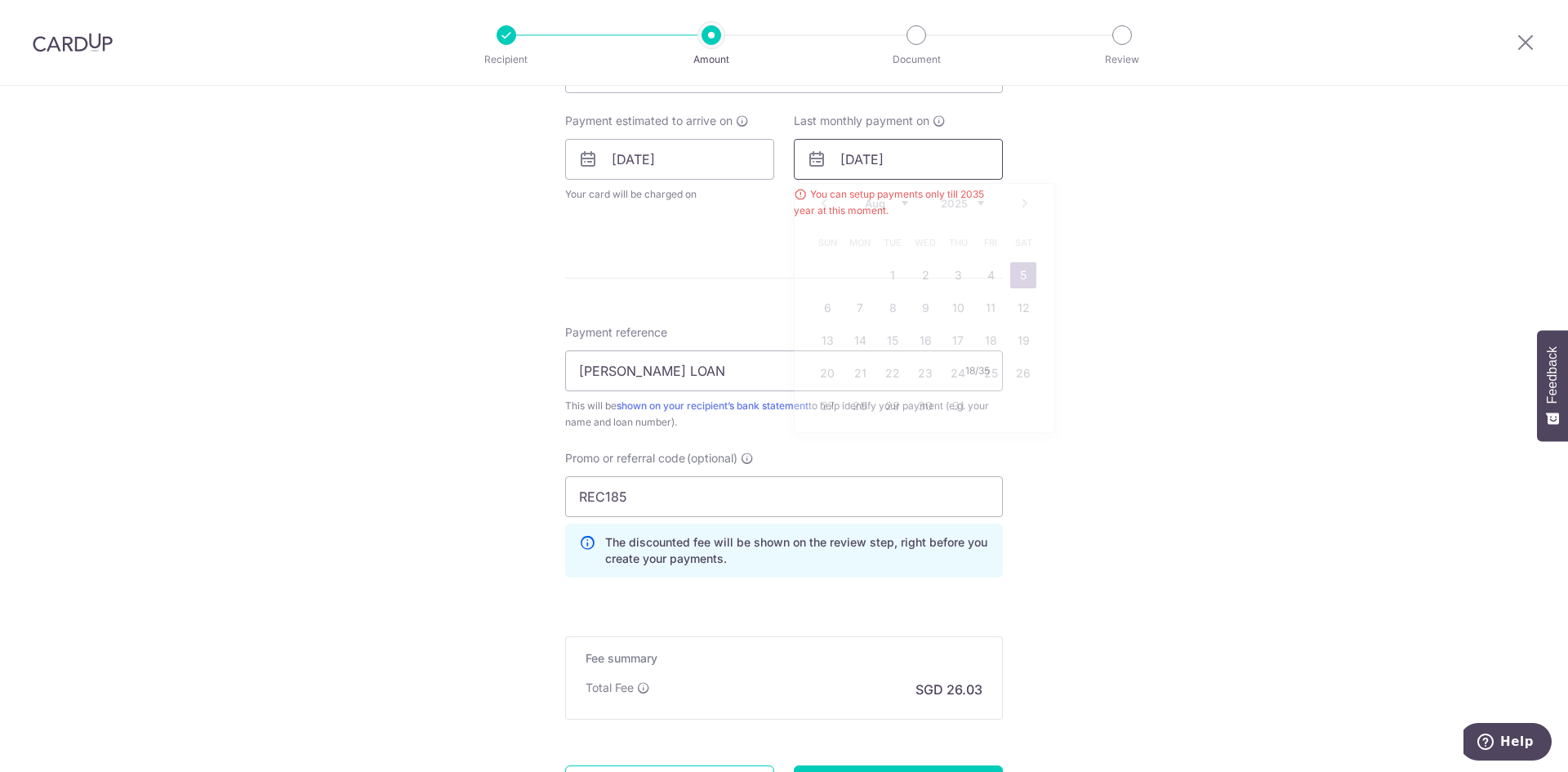
click at [921, 167] on input "[DATE]" at bounding box center [898, 159] width 209 height 41
click at [955, 204] on select "2025 2026 2027 2028 2029 2030 2031 2032 2033 2034 2035" at bounding box center [962, 204] width 43 height 14
click at [919, 267] on link "1" at bounding box center [925, 274] width 26 height 26
type input "[DATE]"
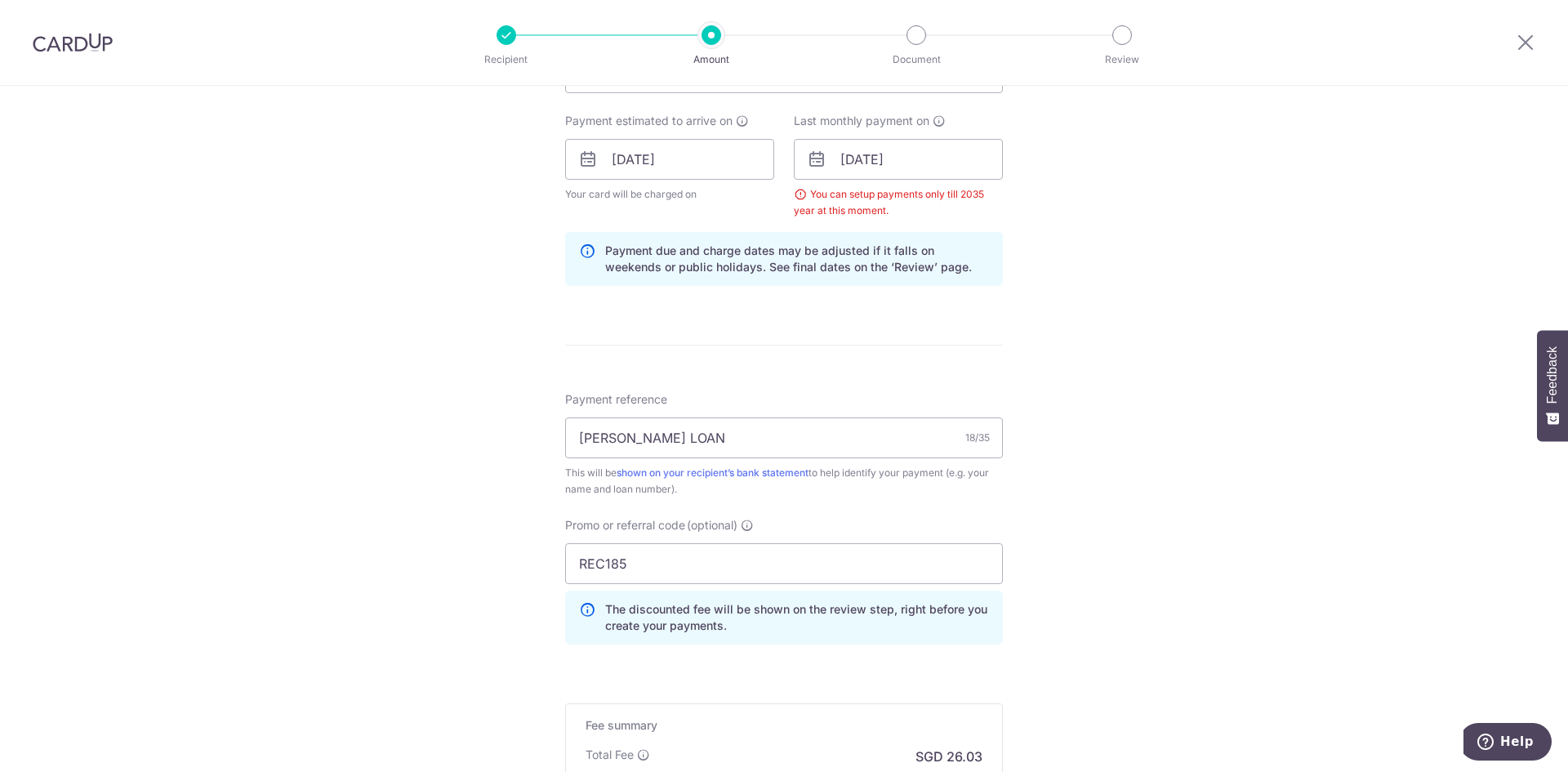
scroll to position [948, 0]
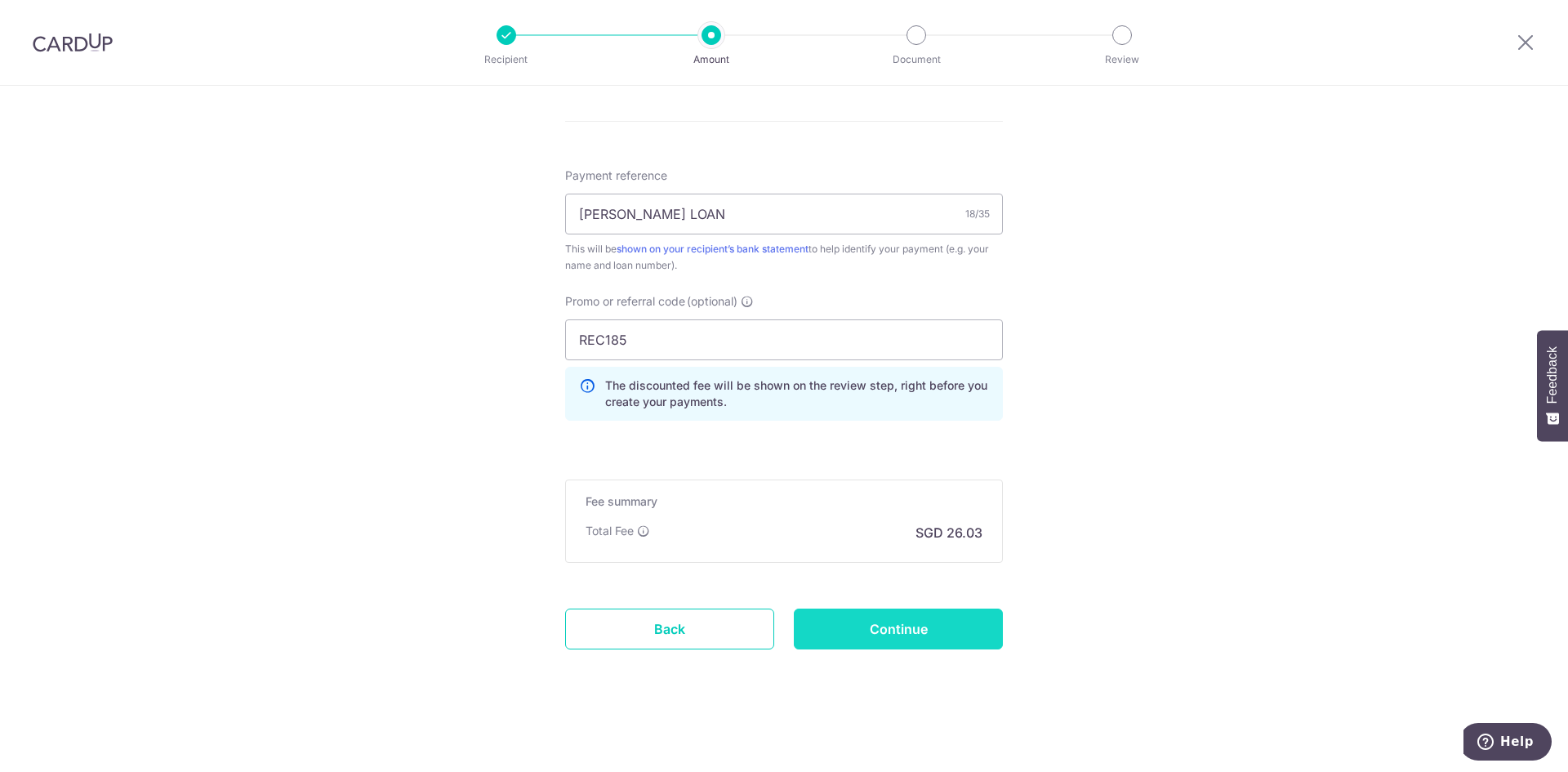
click at [873, 637] on input "Continue" at bounding box center [898, 629] width 209 height 41
type input "Create Schedule"
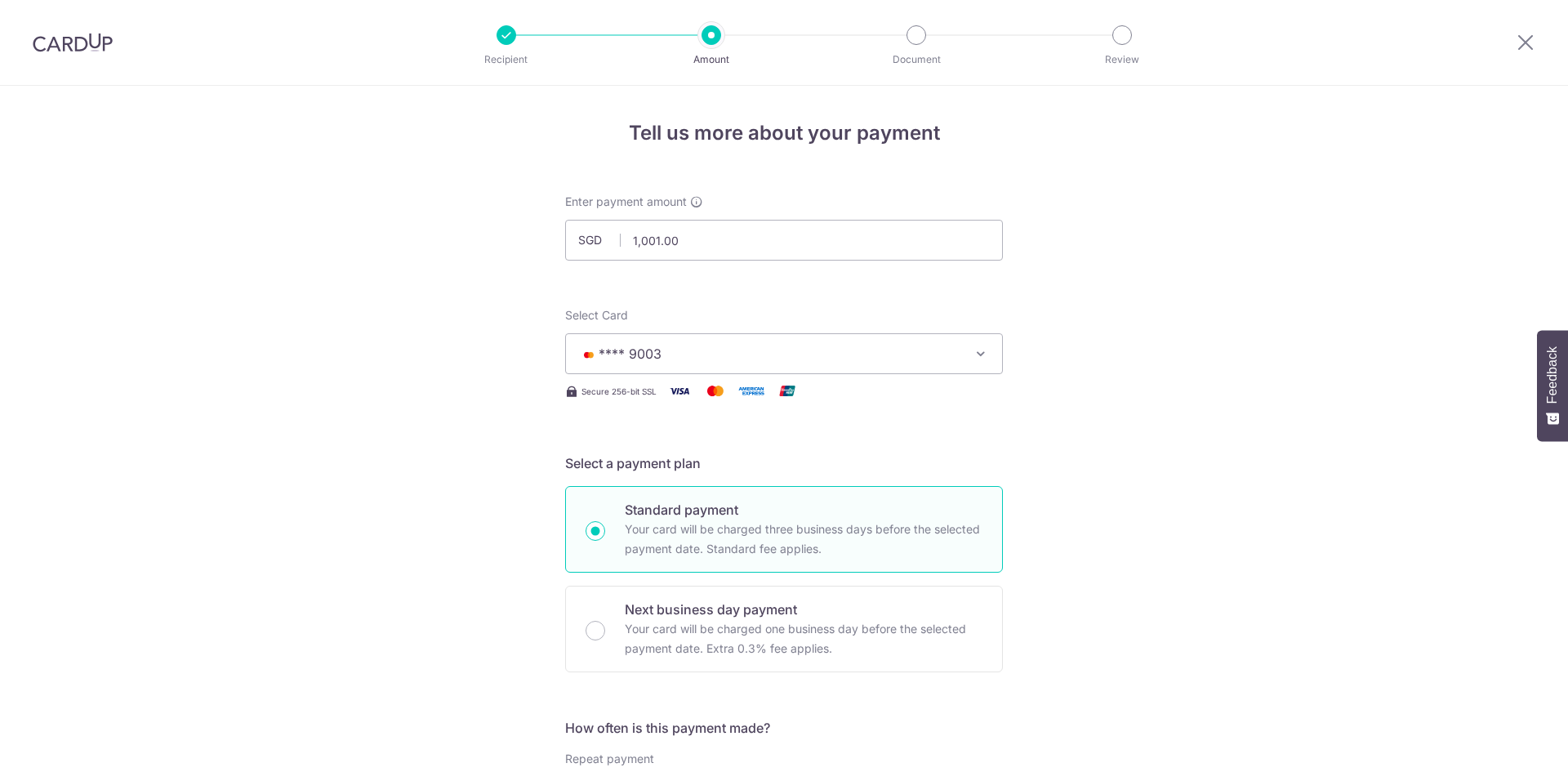
scroll to position [888, 0]
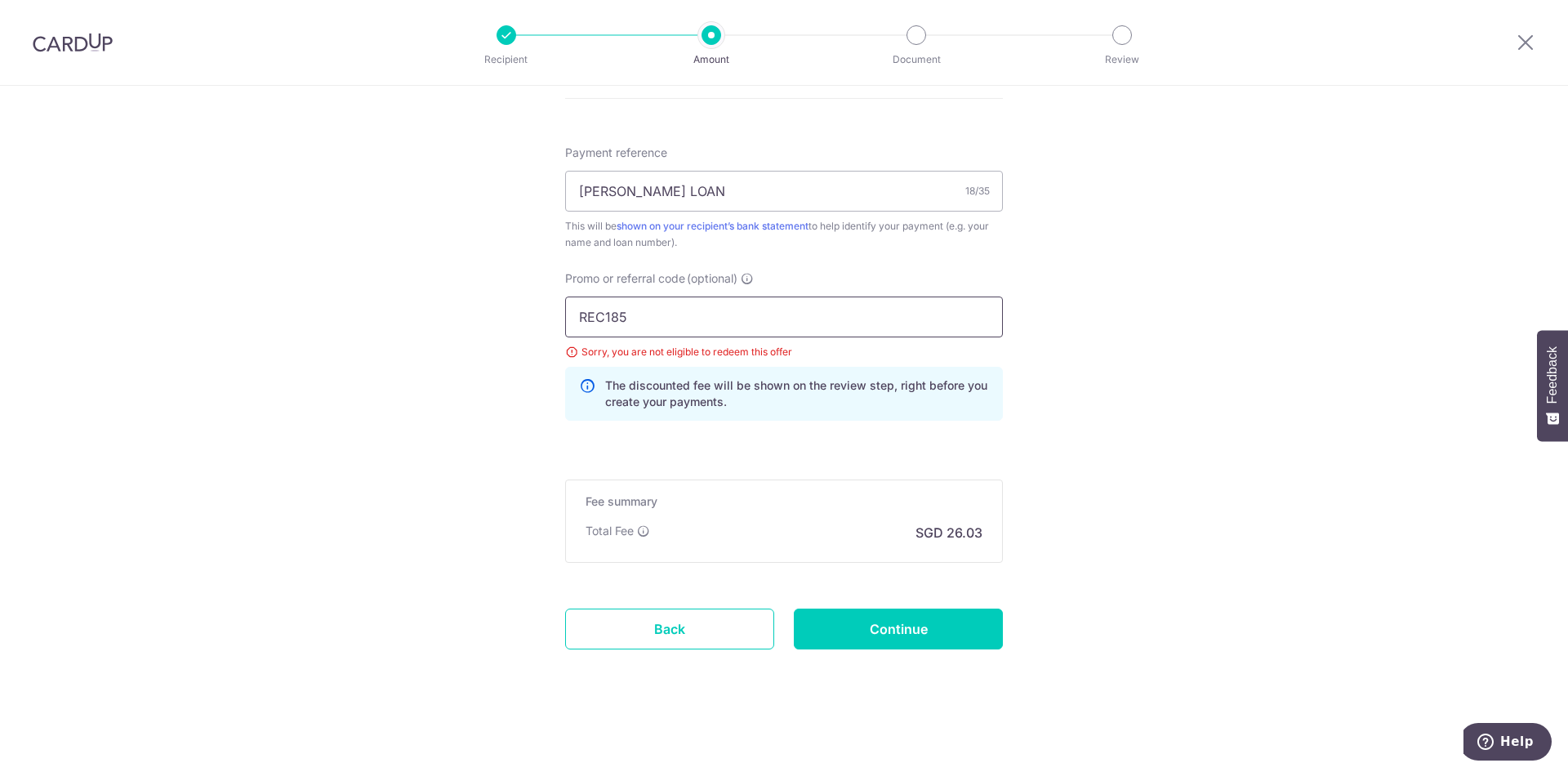
click at [704, 312] on input "REC185" at bounding box center [784, 317] width 438 height 41
type input "R"
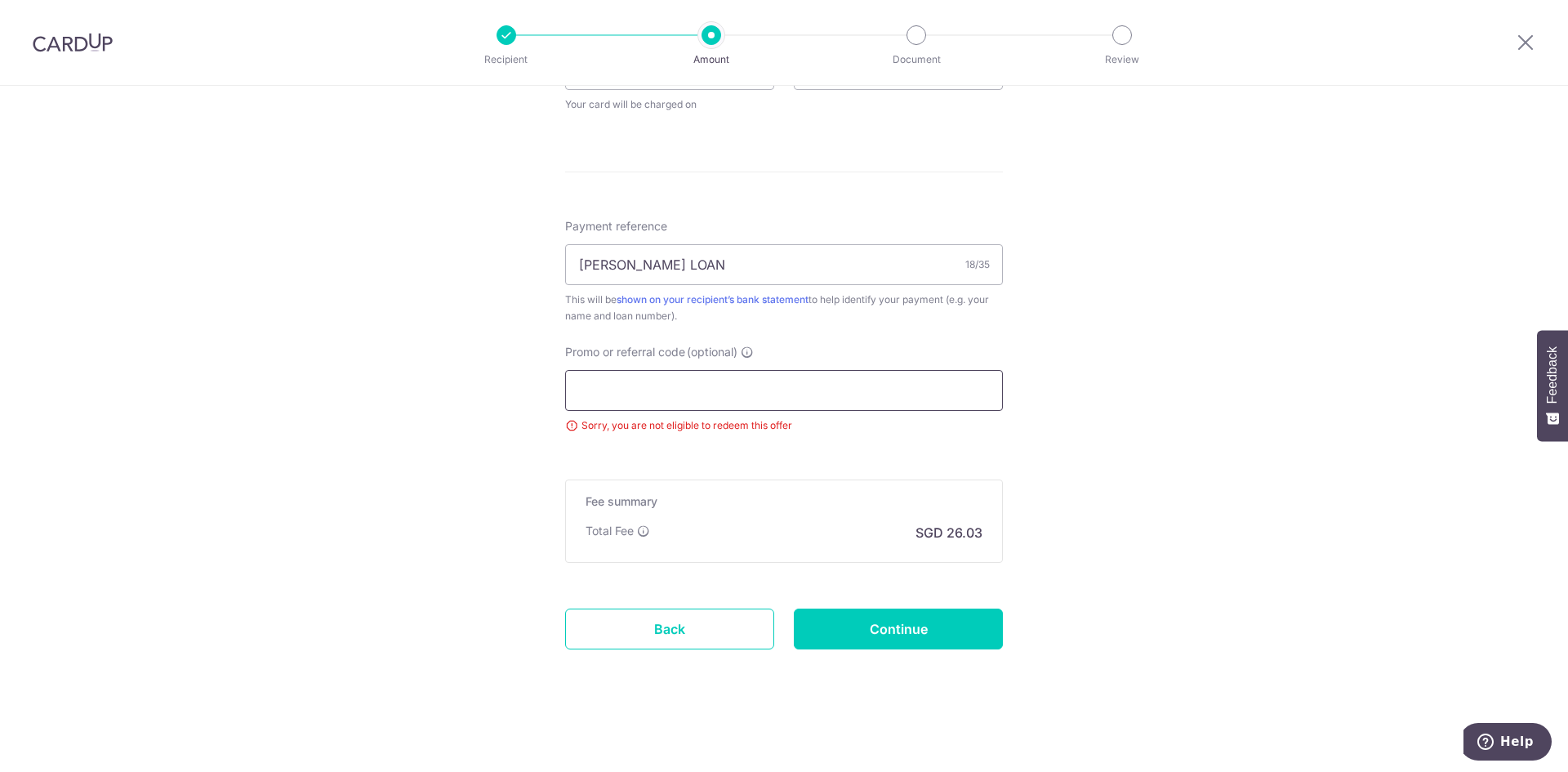
scroll to position [815, 0]
paste input "3HOME25R"
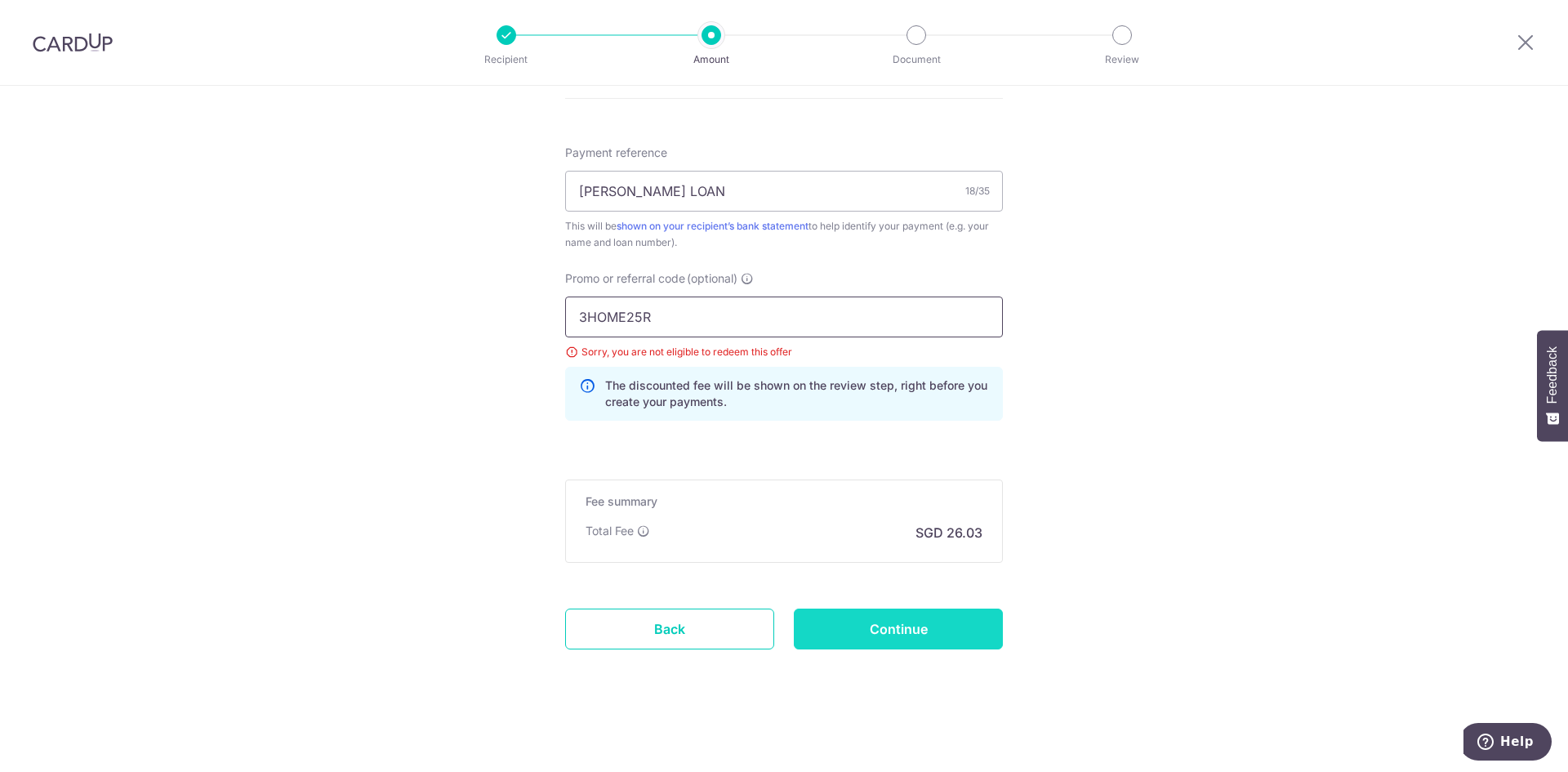
type input "3HOME25R"
click at [891, 625] on input "Continue" at bounding box center [898, 629] width 209 height 41
type input "Update Schedule"
drag, startPoint x: 713, startPoint y: 337, endPoint x: 701, endPoint y: 325, distance: 17.0
click at [701, 325] on div "3HOME25R Sorry, you are not eligible to redeem this offer The discounted fee wi…" at bounding box center [784, 358] width 438 height 124
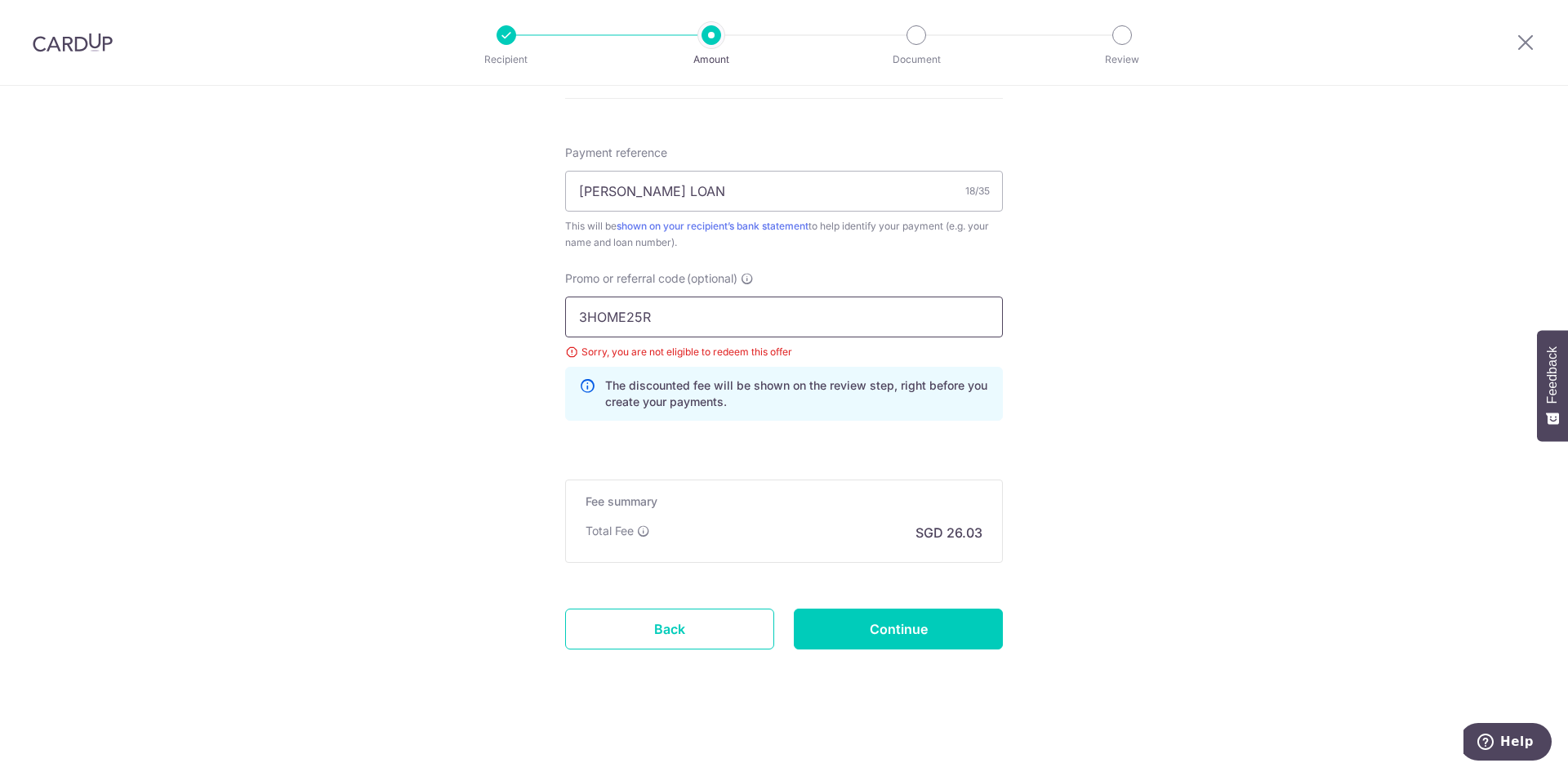
drag, startPoint x: 701, startPoint y: 325, endPoint x: 432, endPoint y: 288, distance: 271.5
type input "SUSANN858"
click at [944, 636] on input "Continue" at bounding box center [898, 629] width 209 height 41
type input "Update Schedule"
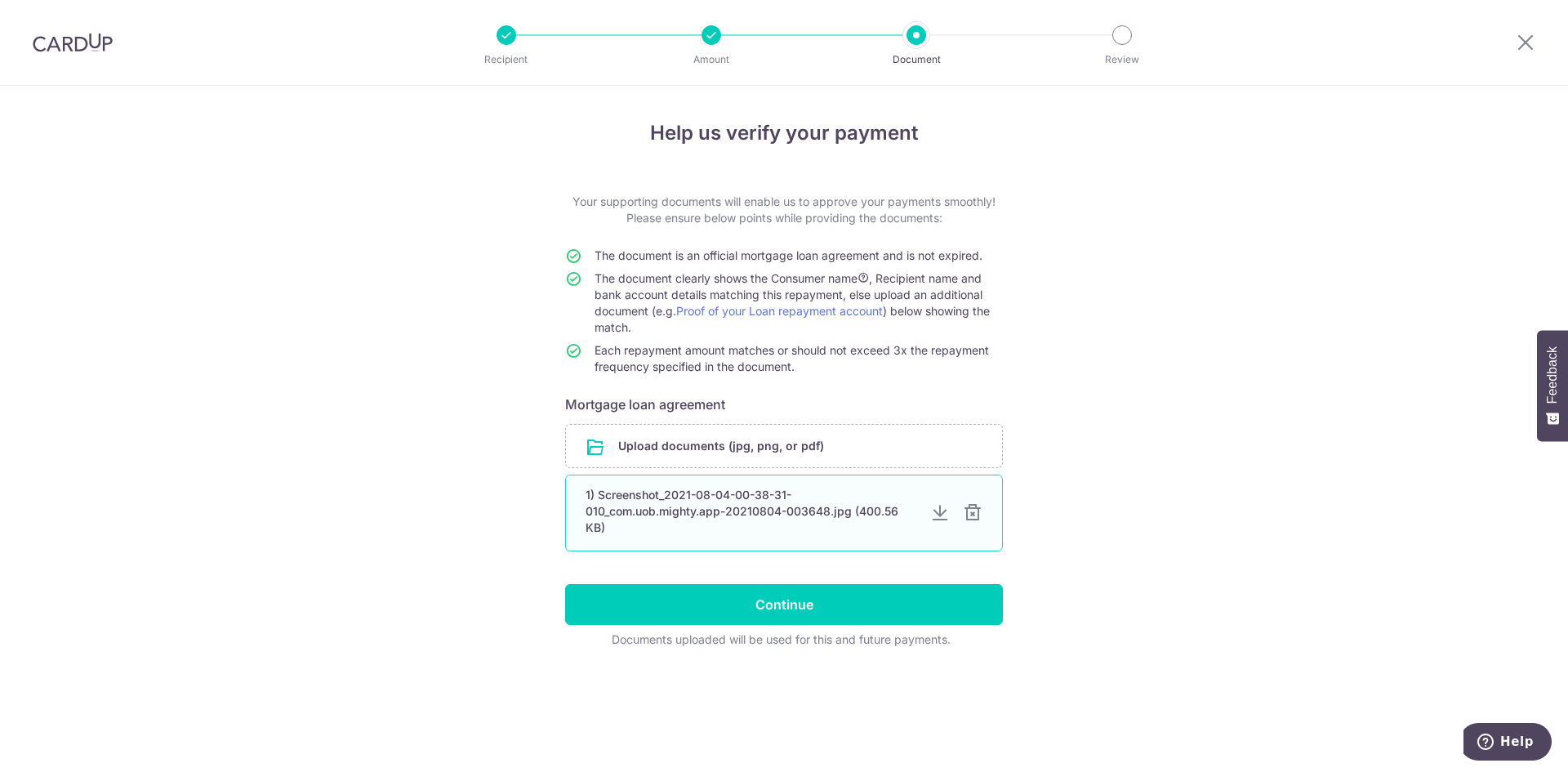
click at [936, 520] on div at bounding box center [940, 513] width 19 height 19
click at [977, 516] on div at bounding box center [973, 513] width 19 height 19
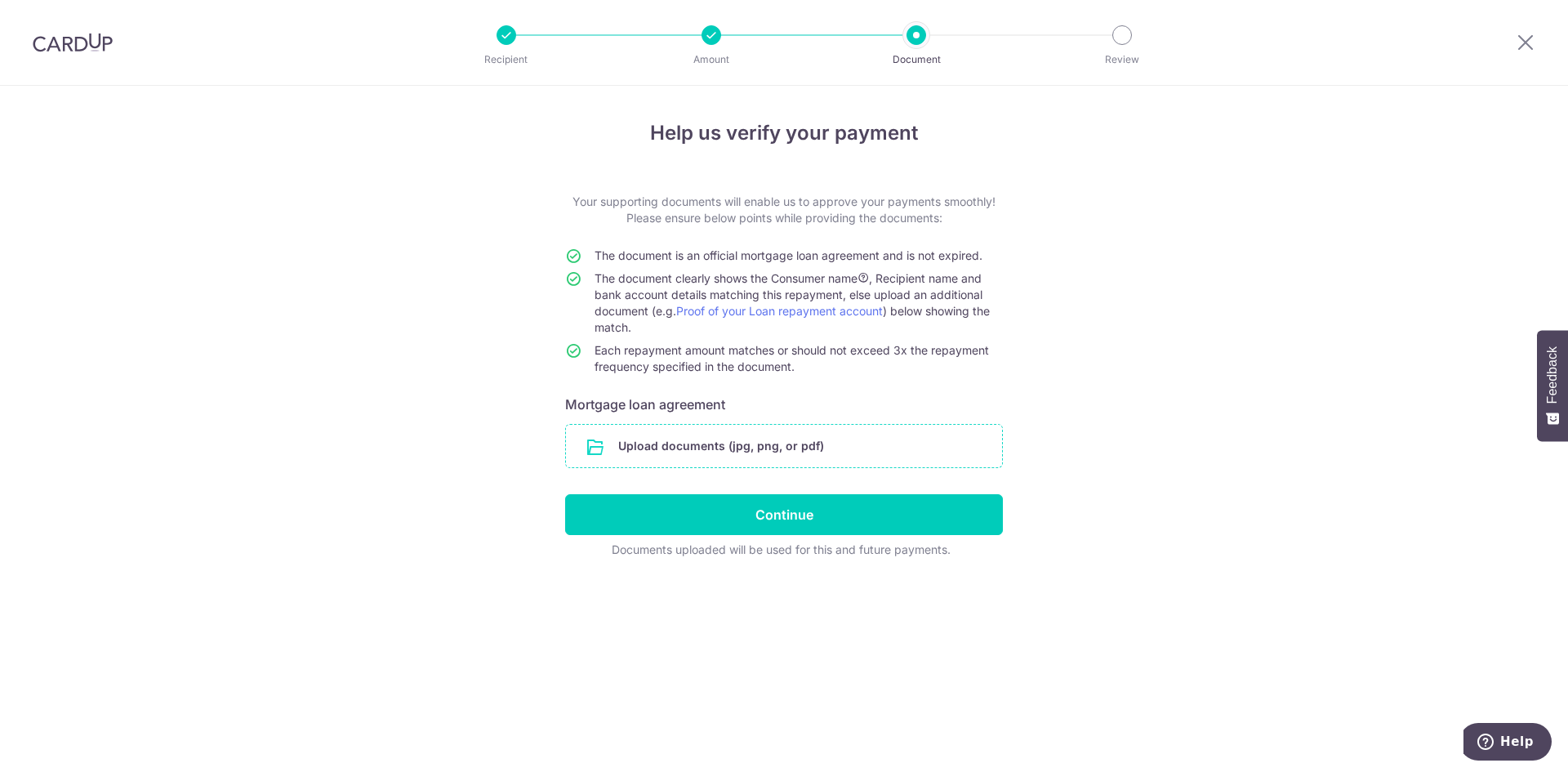
click at [715, 449] on input "file" at bounding box center [784, 446] width 436 height 43
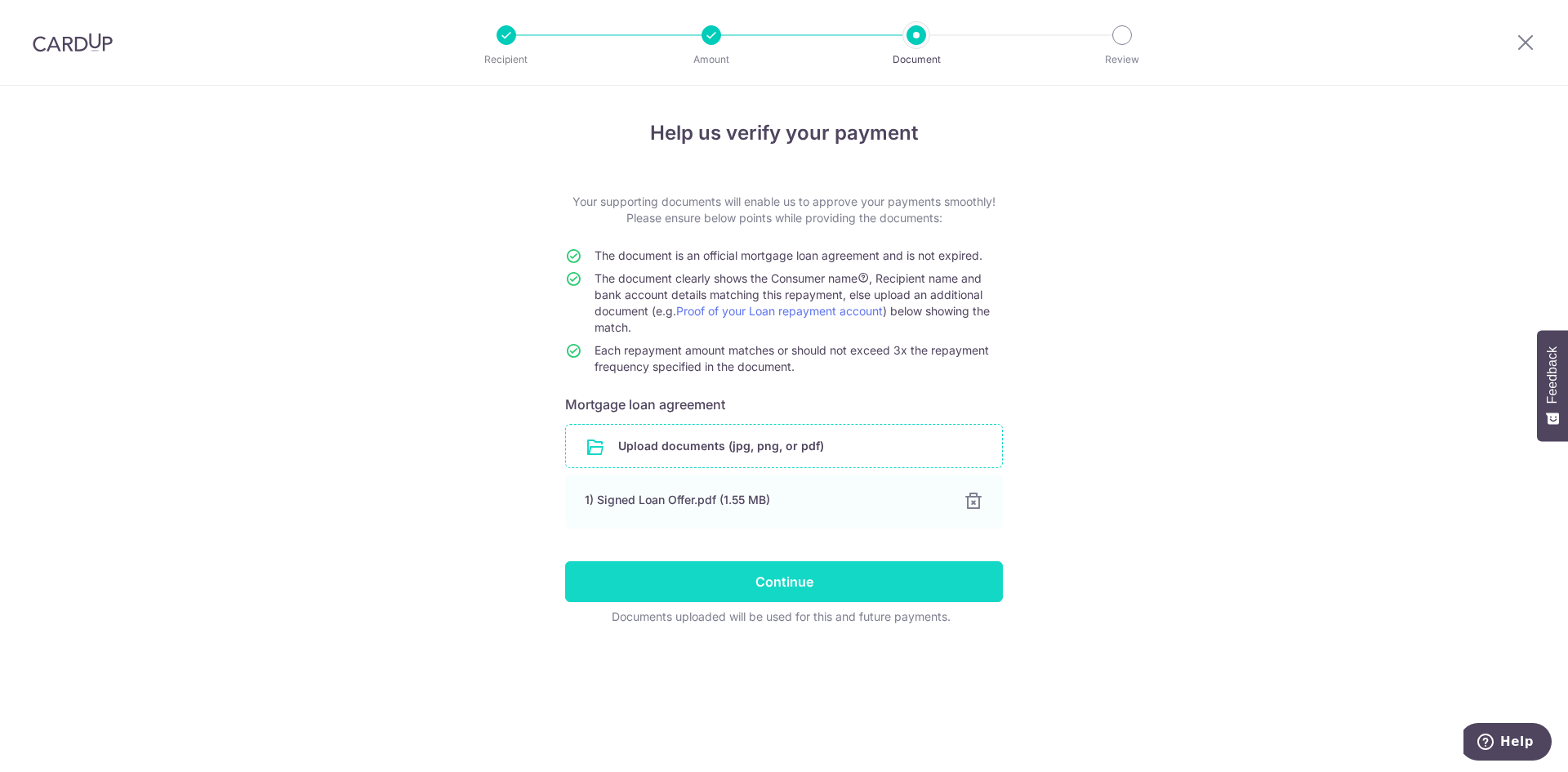
click at [794, 569] on input "Continue" at bounding box center [784, 582] width 438 height 41
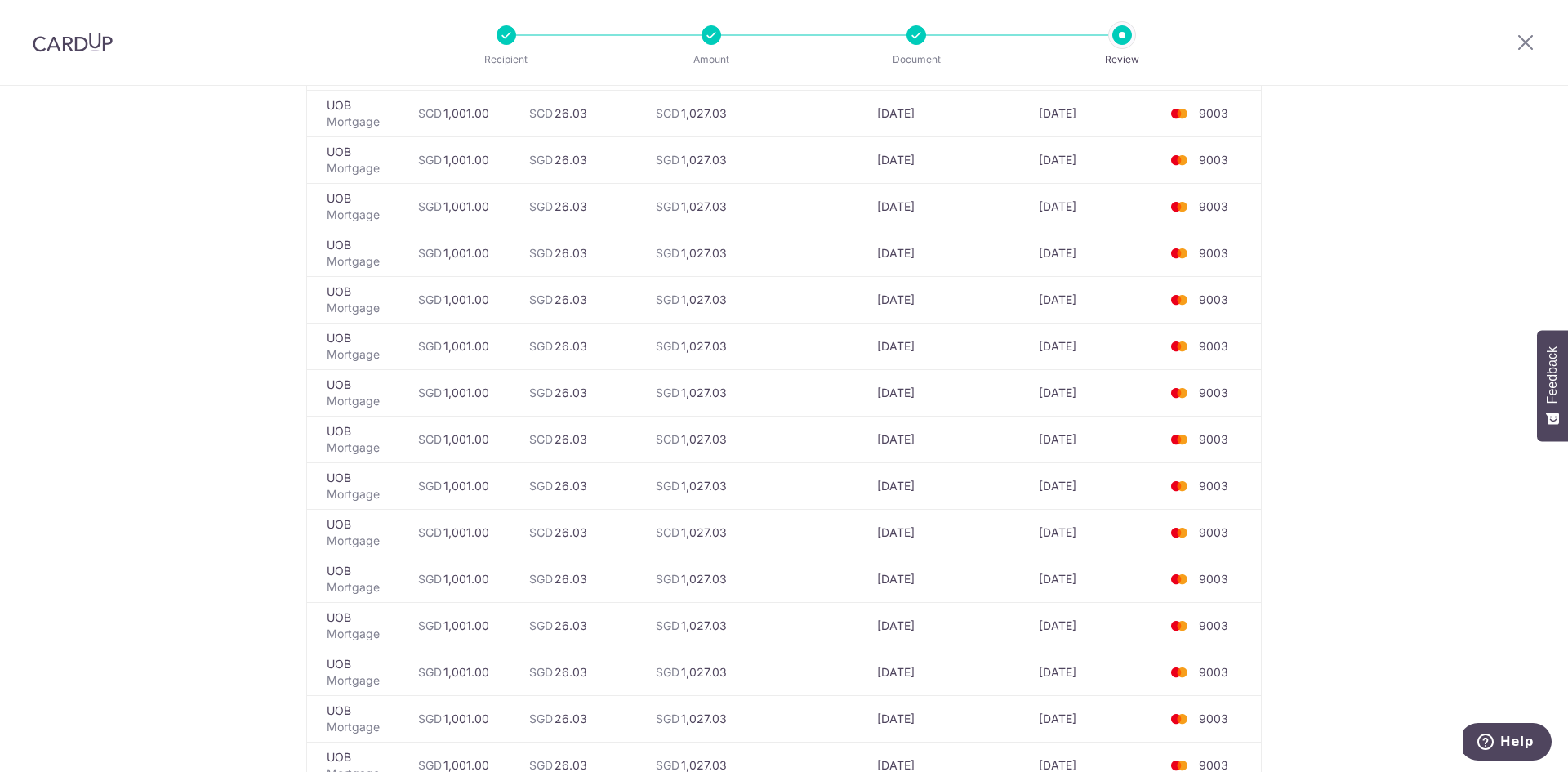
scroll to position [4428, 0]
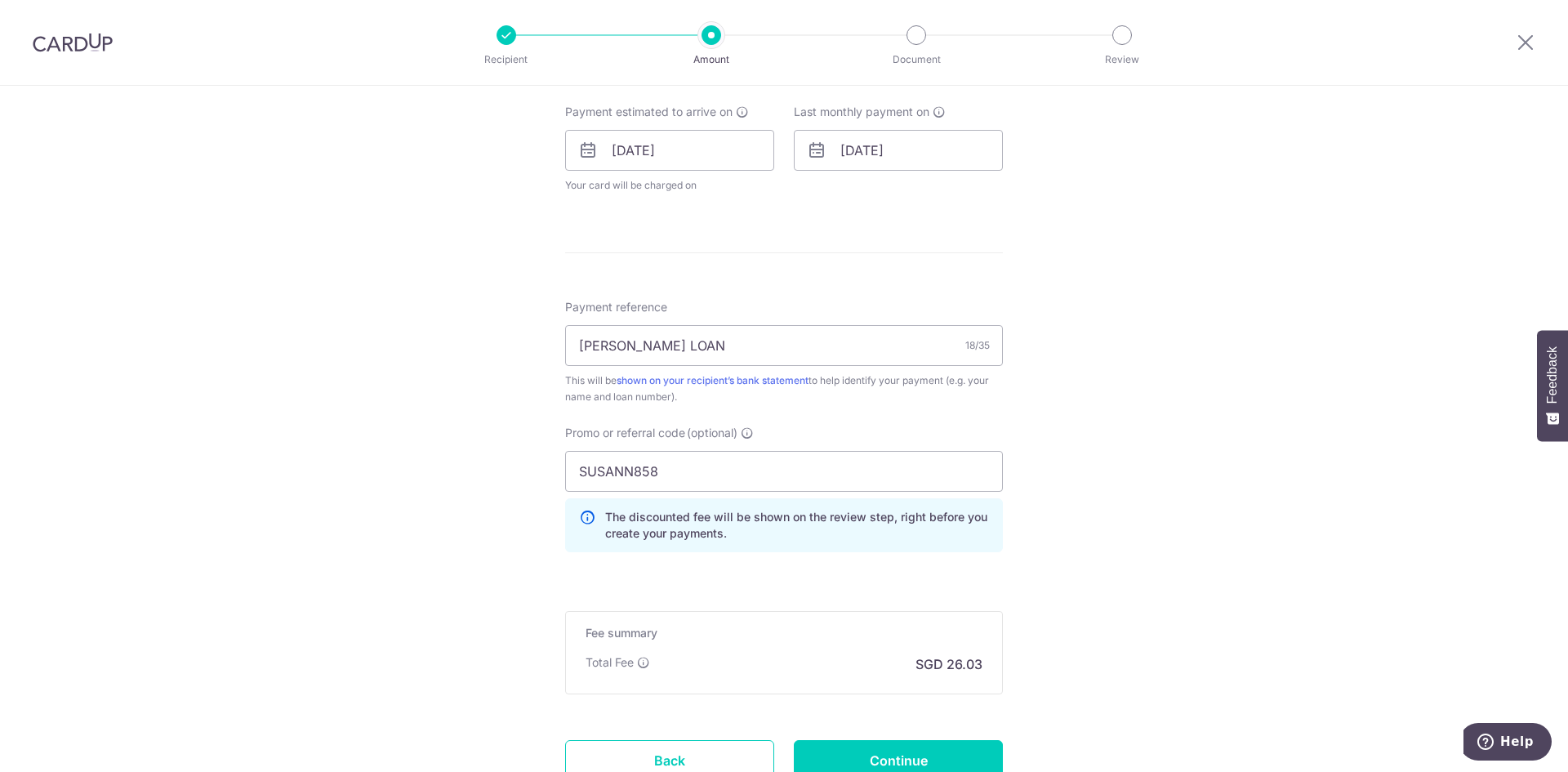
scroll to position [746, 0]
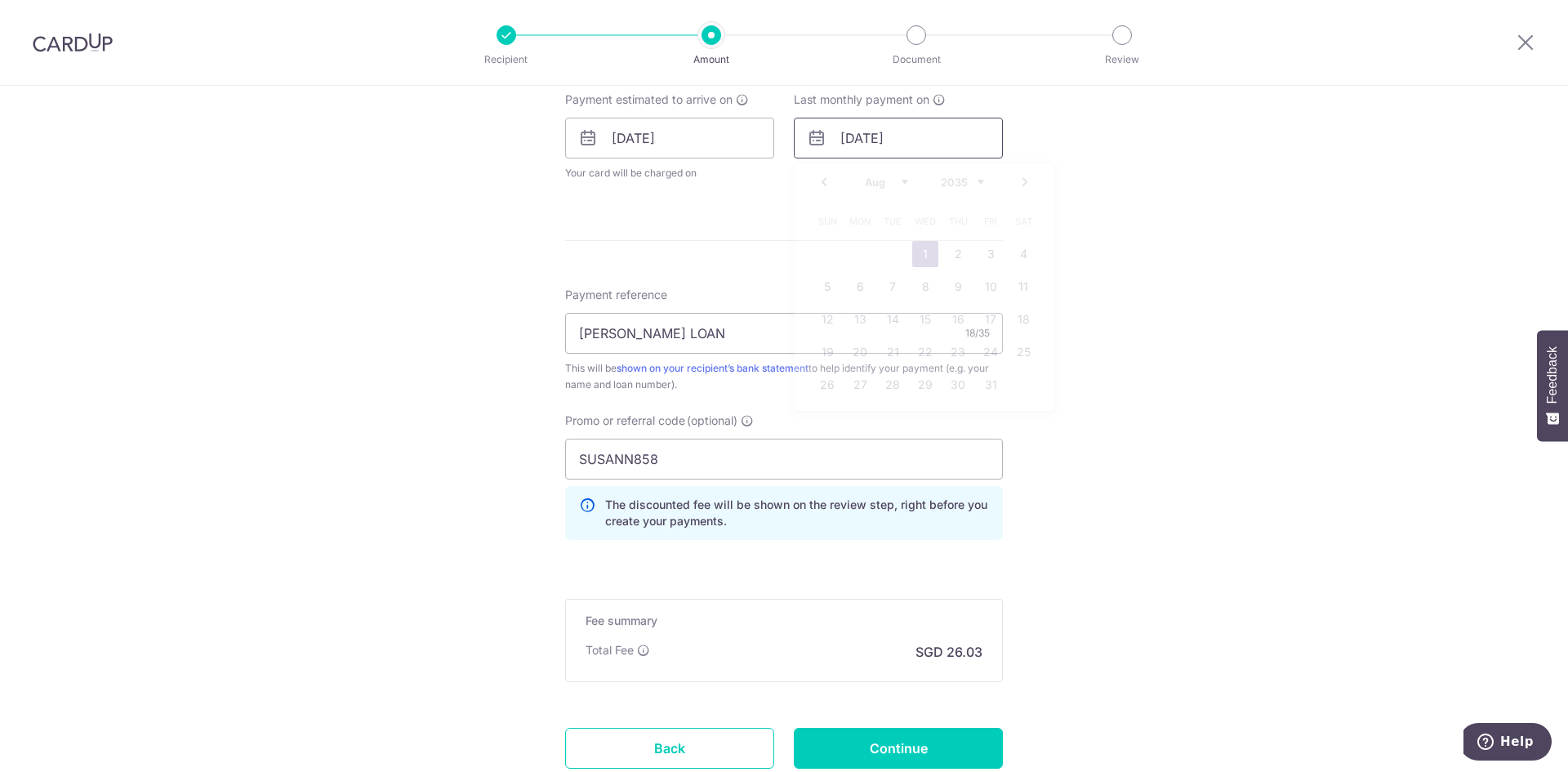
click at [916, 149] on input "01/08/2035" at bounding box center [898, 138] width 209 height 41
type input "01/08/2027"
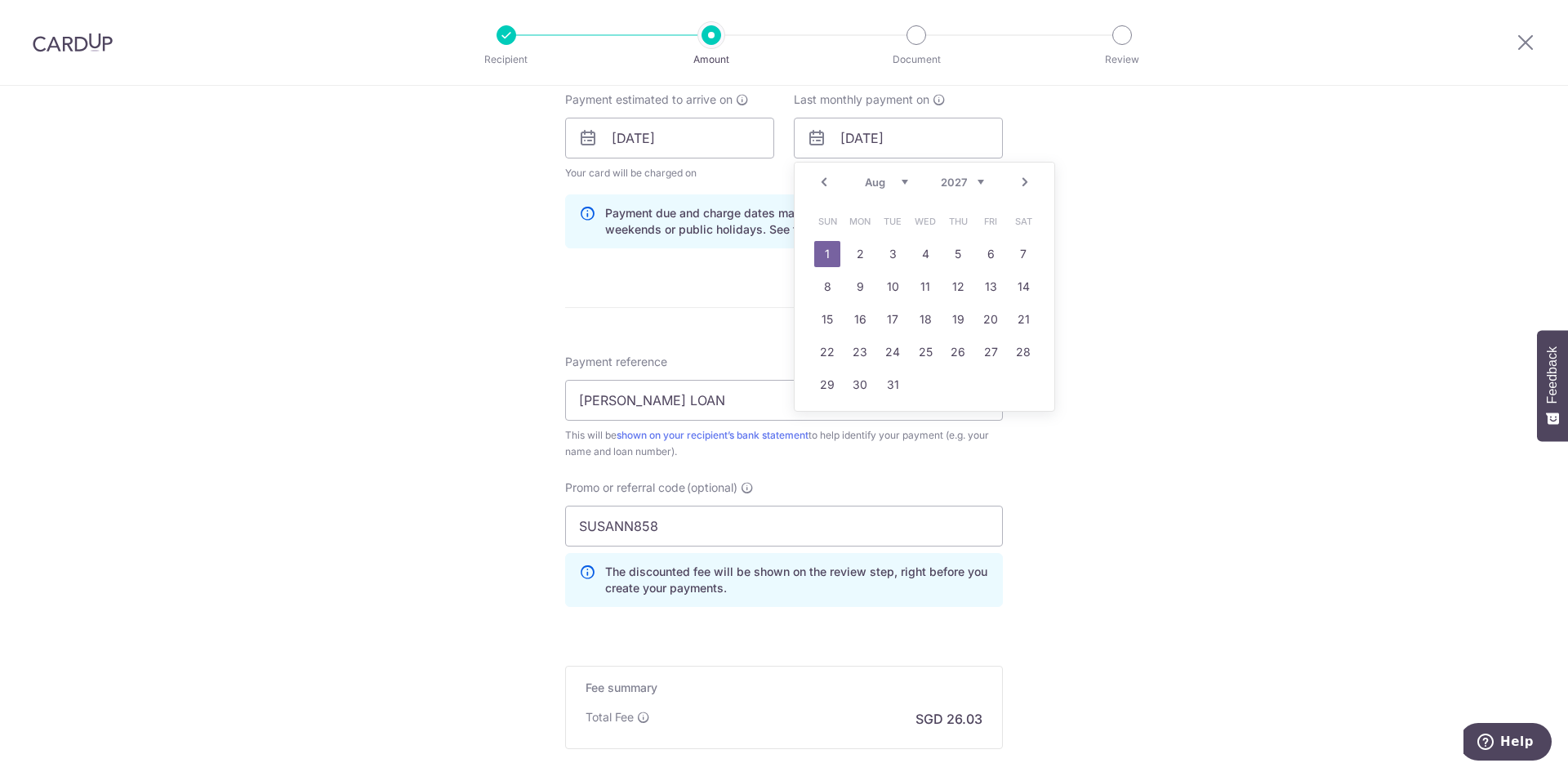
click at [818, 257] on link "1" at bounding box center [827, 253] width 26 height 26
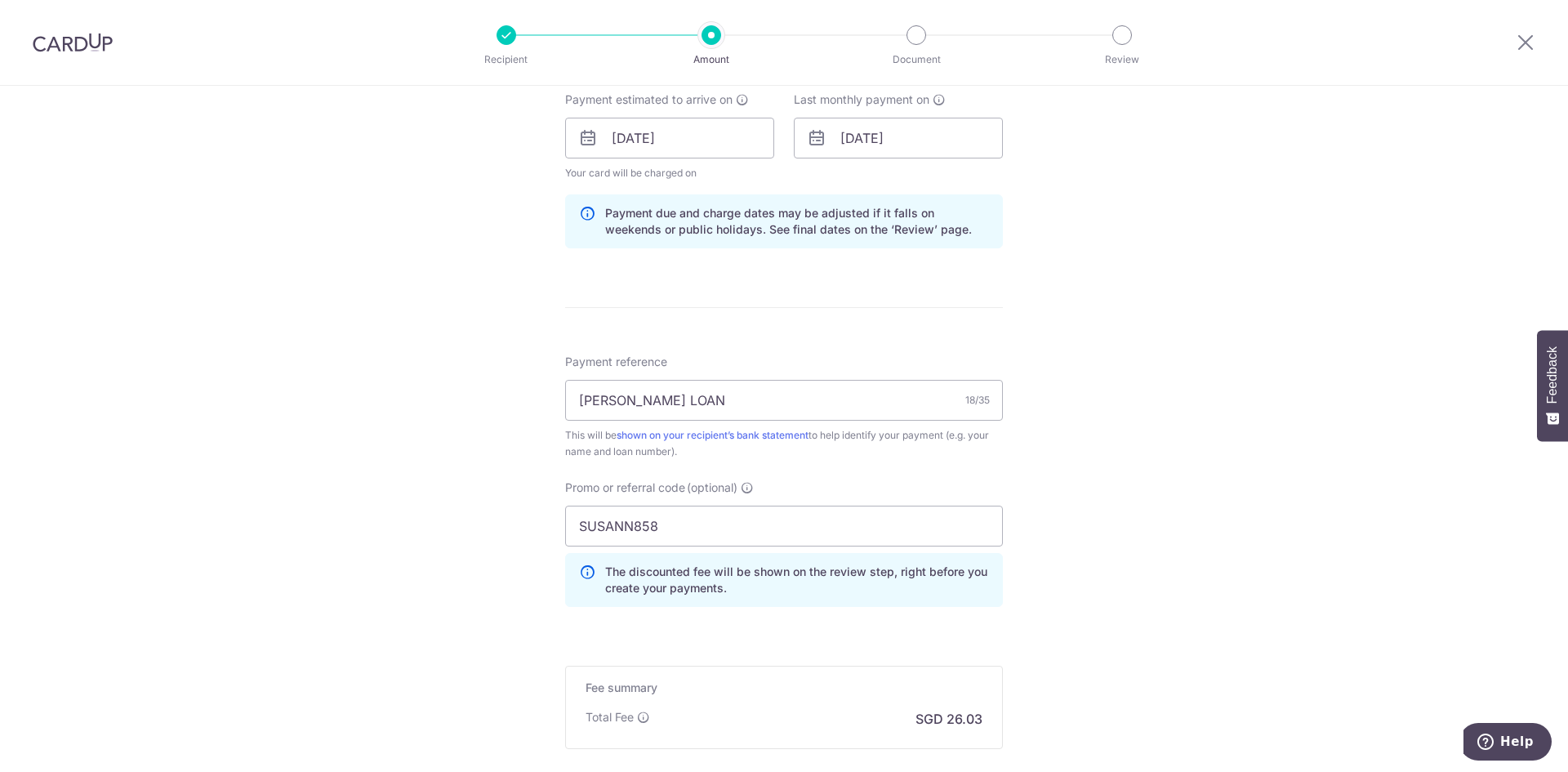
scroll to position [931, 0]
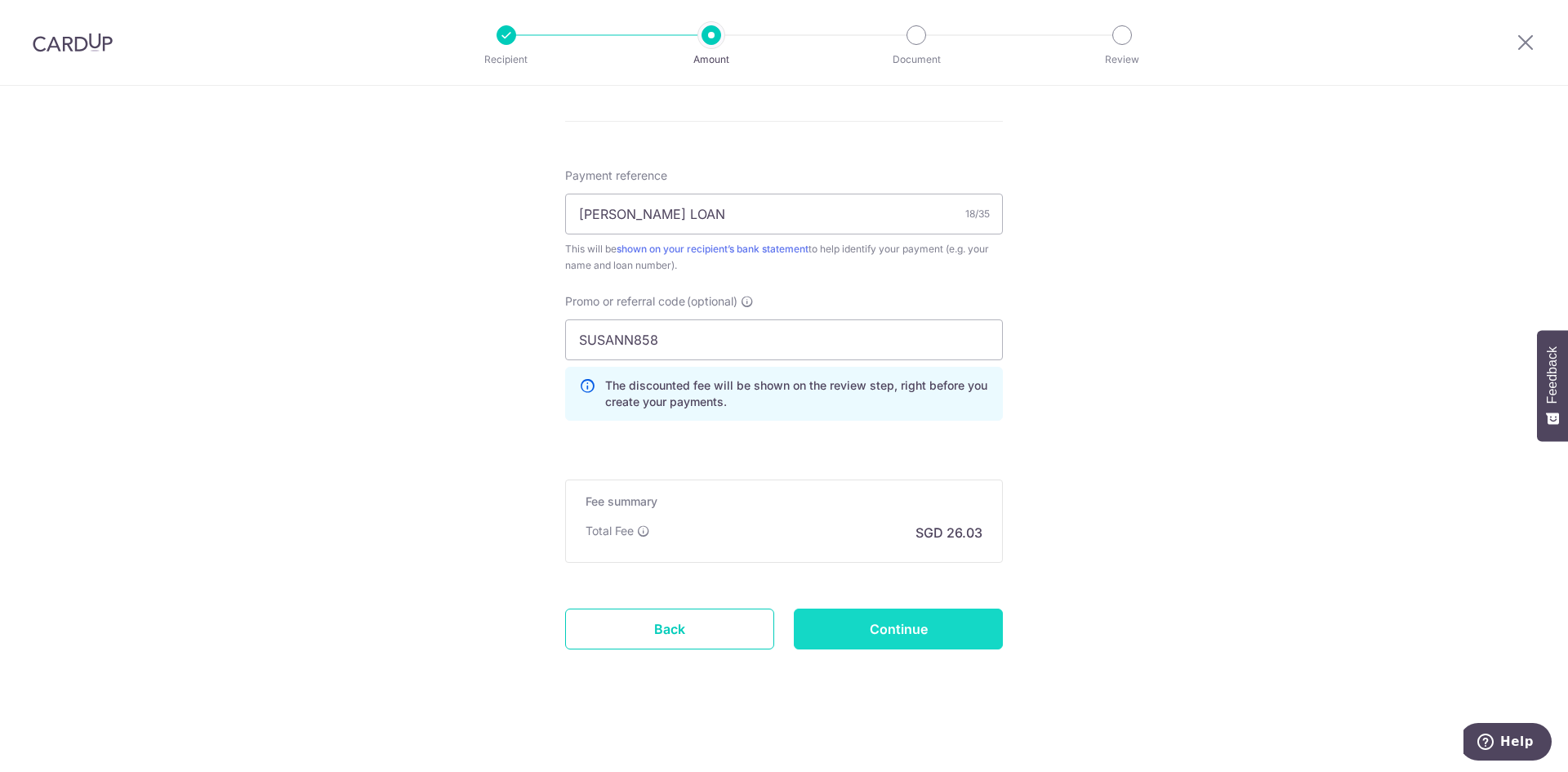
click at [910, 631] on input "Continue" at bounding box center [898, 629] width 209 height 41
type input "Update Schedule"
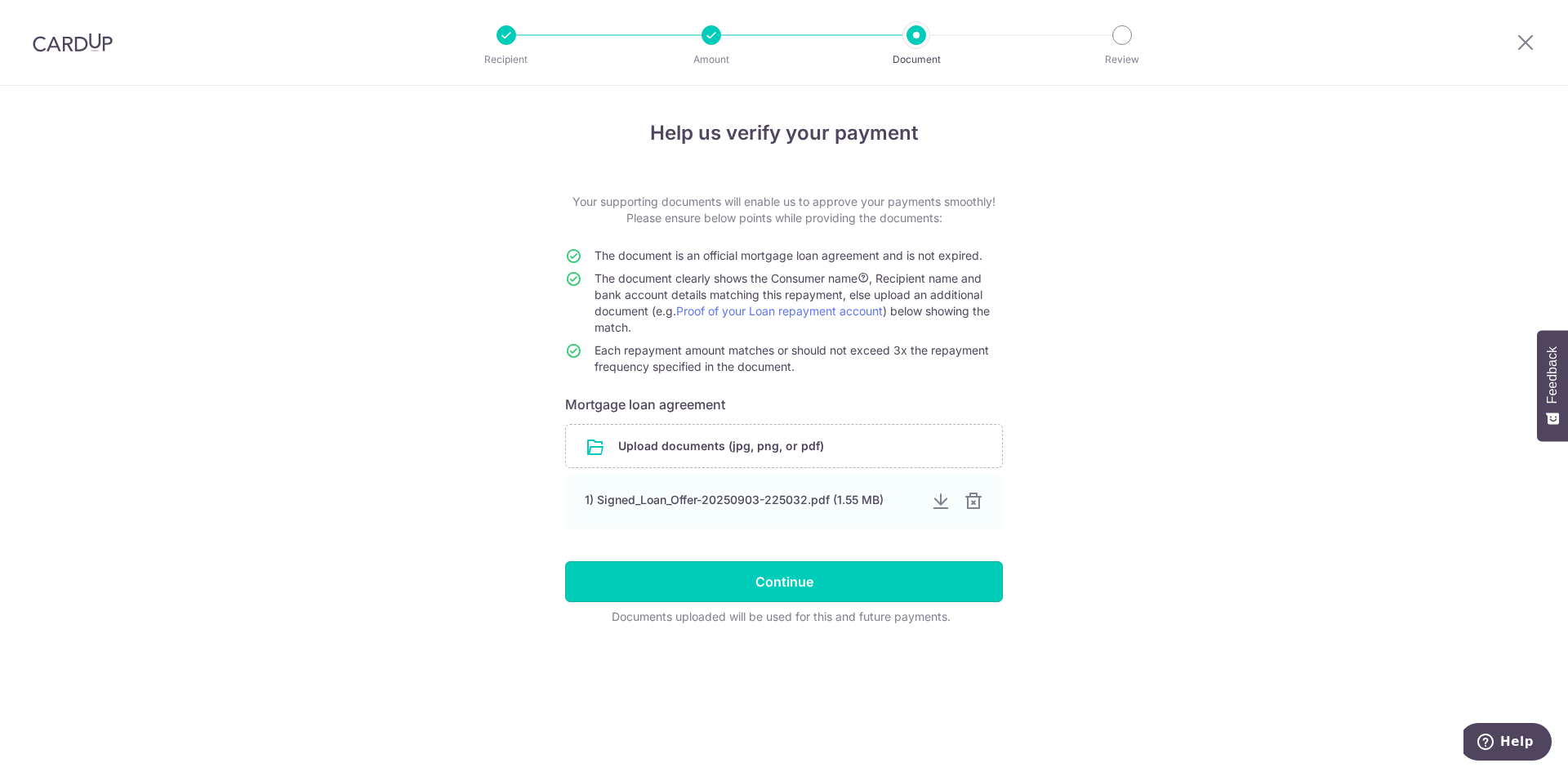
click at [864, 564] on input "Continue" at bounding box center [784, 582] width 438 height 41
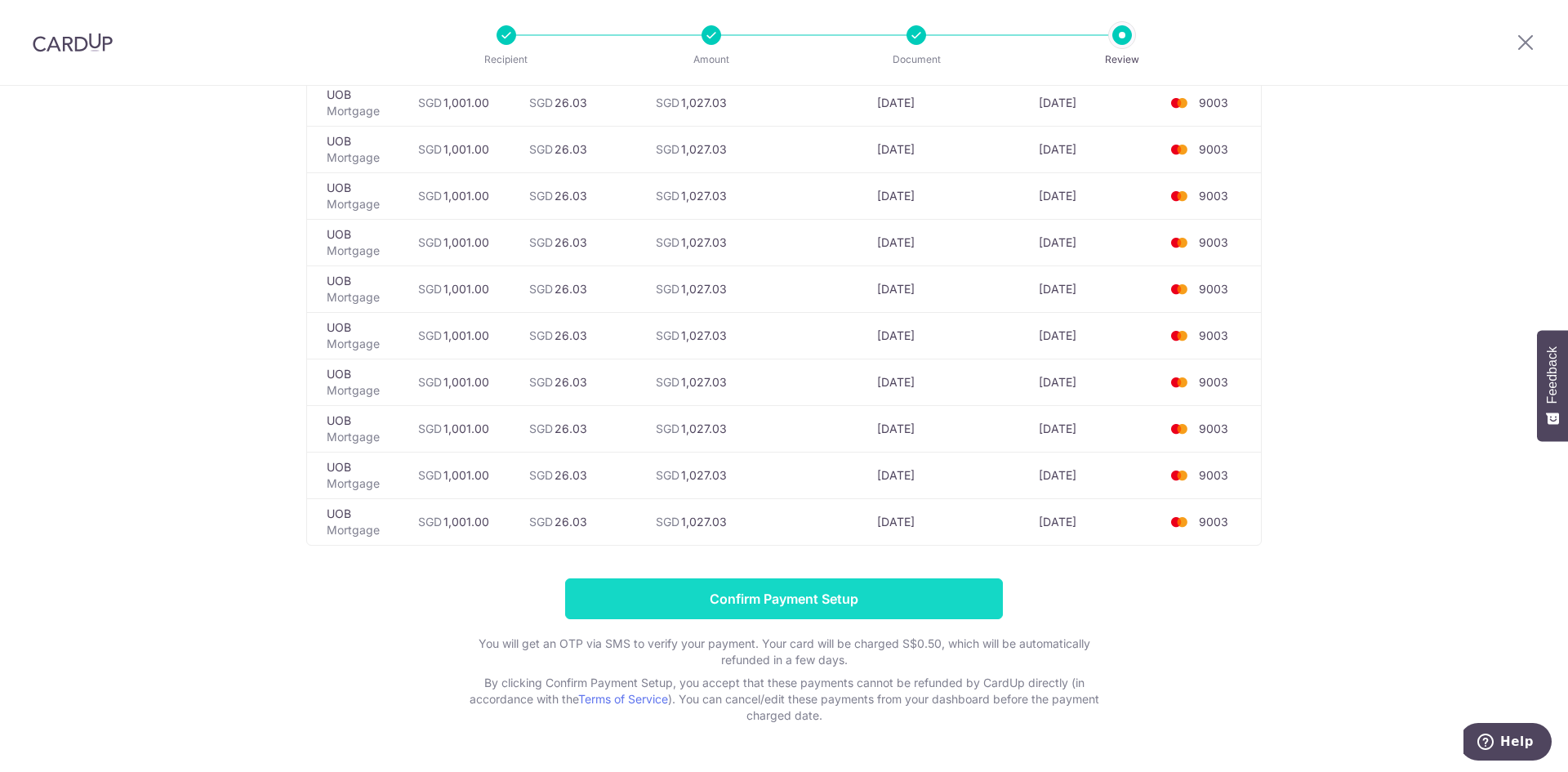
scroll to position [827, 0]
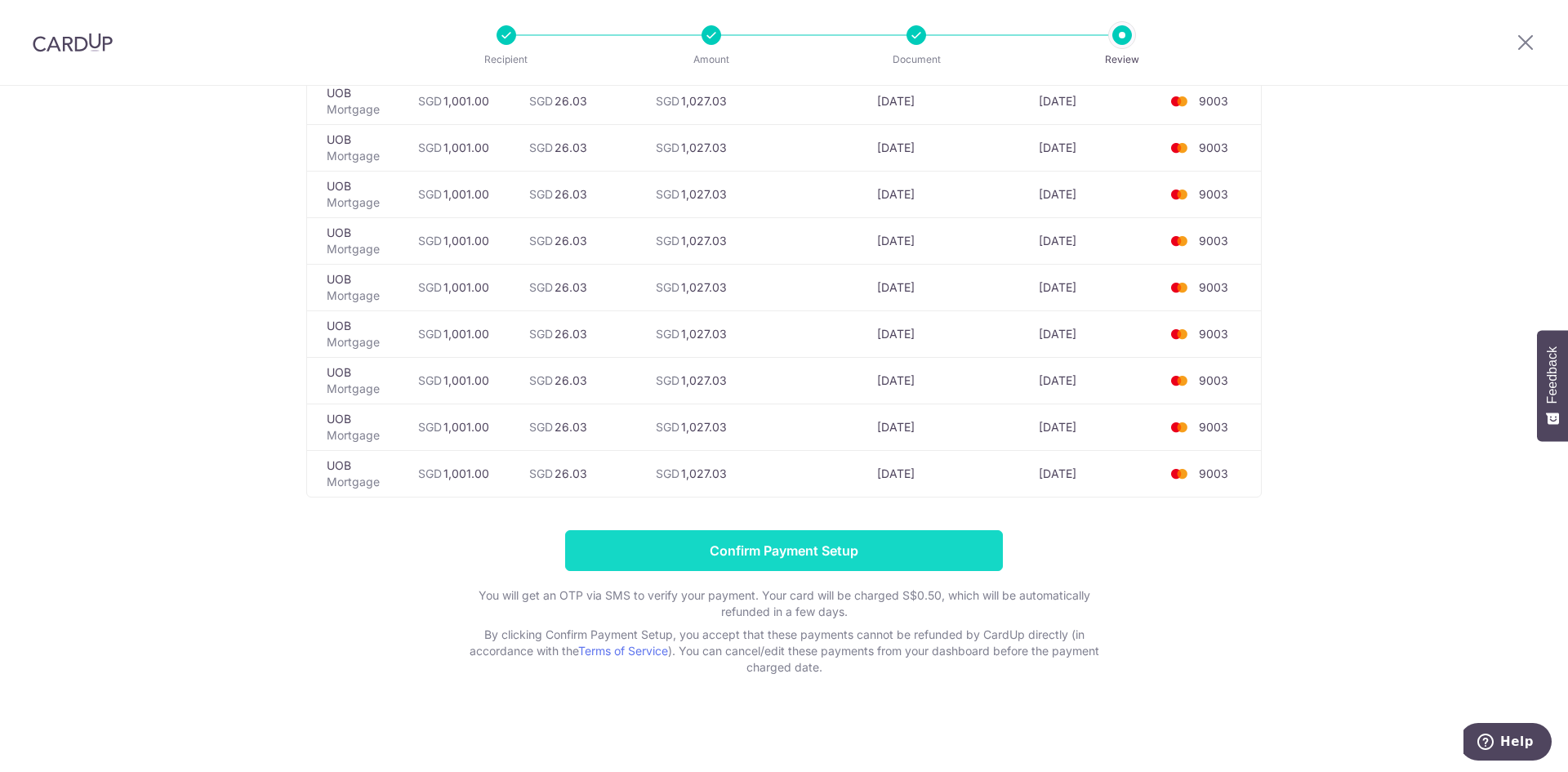
click at [810, 552] on input "Confirm Payment Setup" at bounding box center [784, 551] width 438 height 41
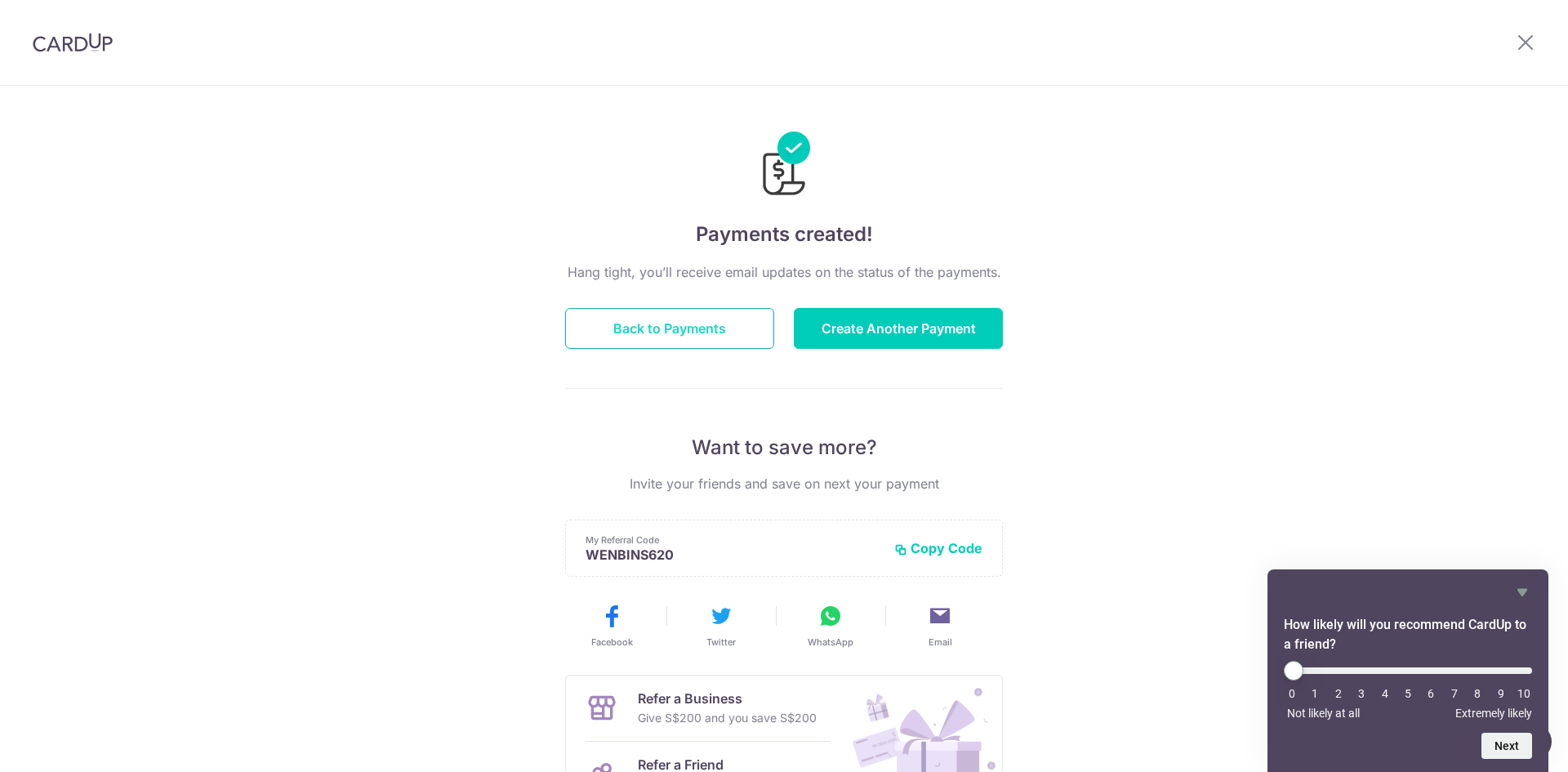
scroll to position [186, 0]
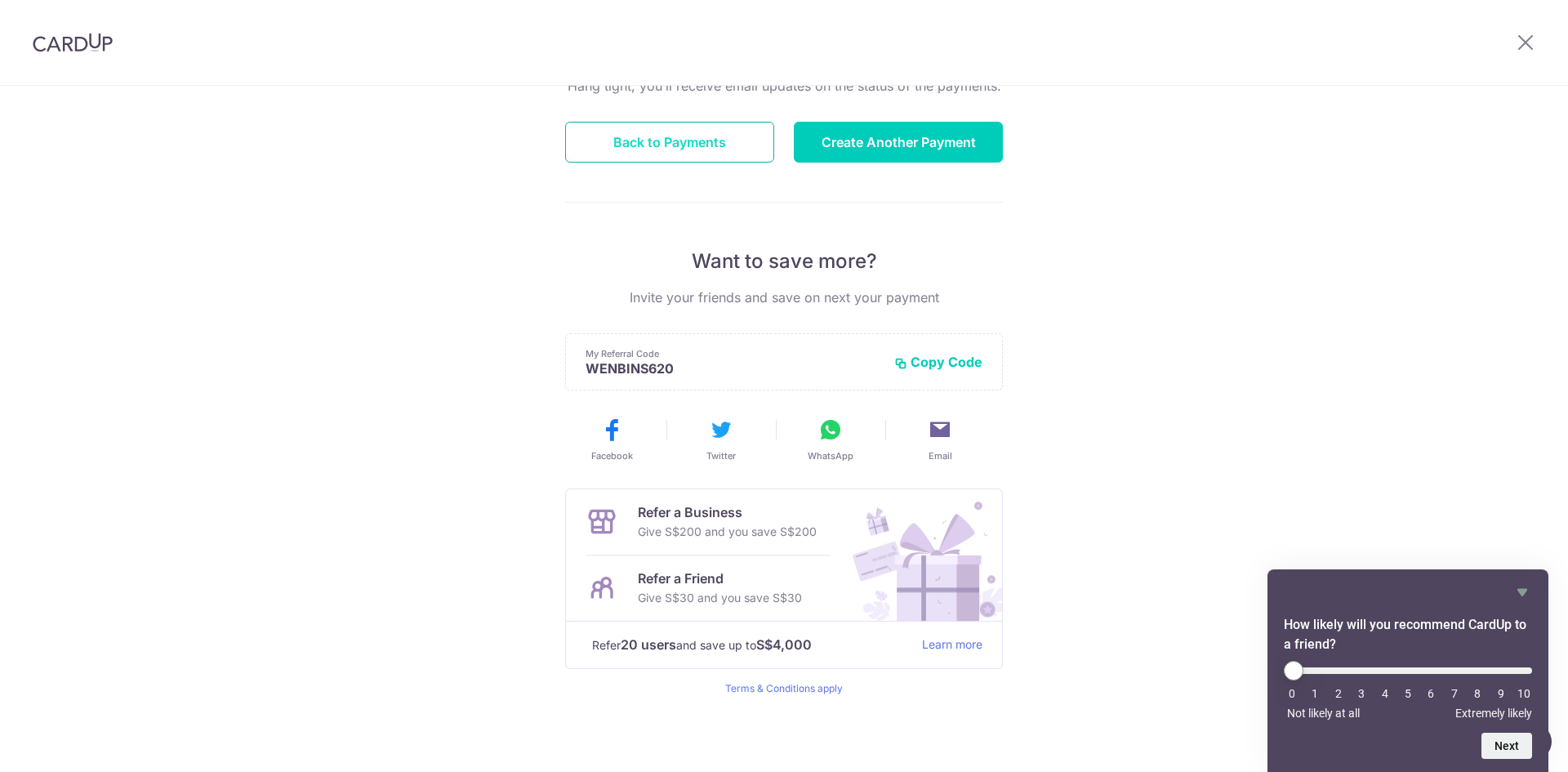
click at [734, 130] on button "Back to Payments" at bounding box center [670, 142] width 209 height 41
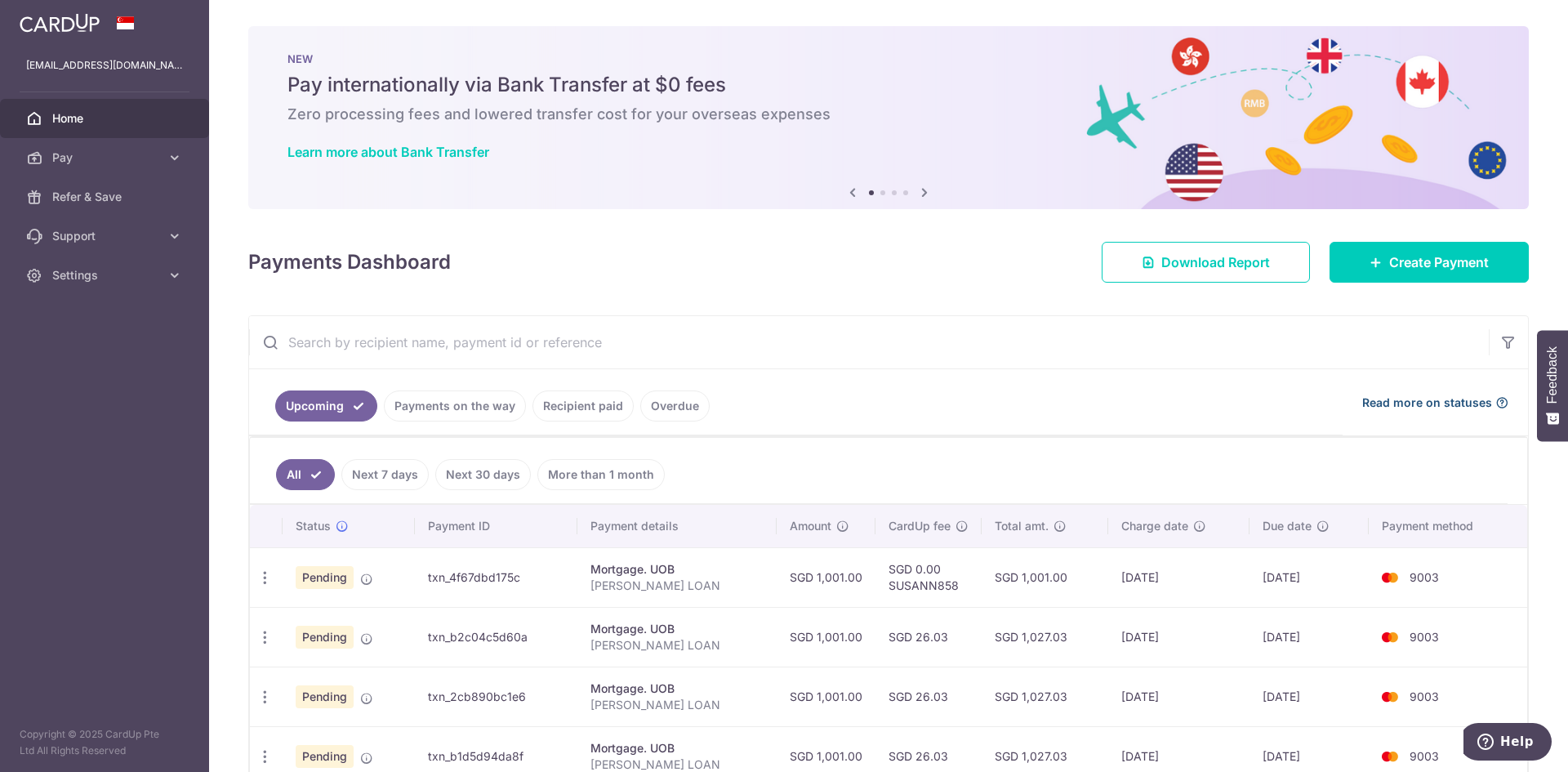
click at [1399, 407] on span "Read more on statuses" at bounding box center [1427, 402] width 129 height 16
